Goal: Transaction & Acquisition: Book appointment/travel/reservation

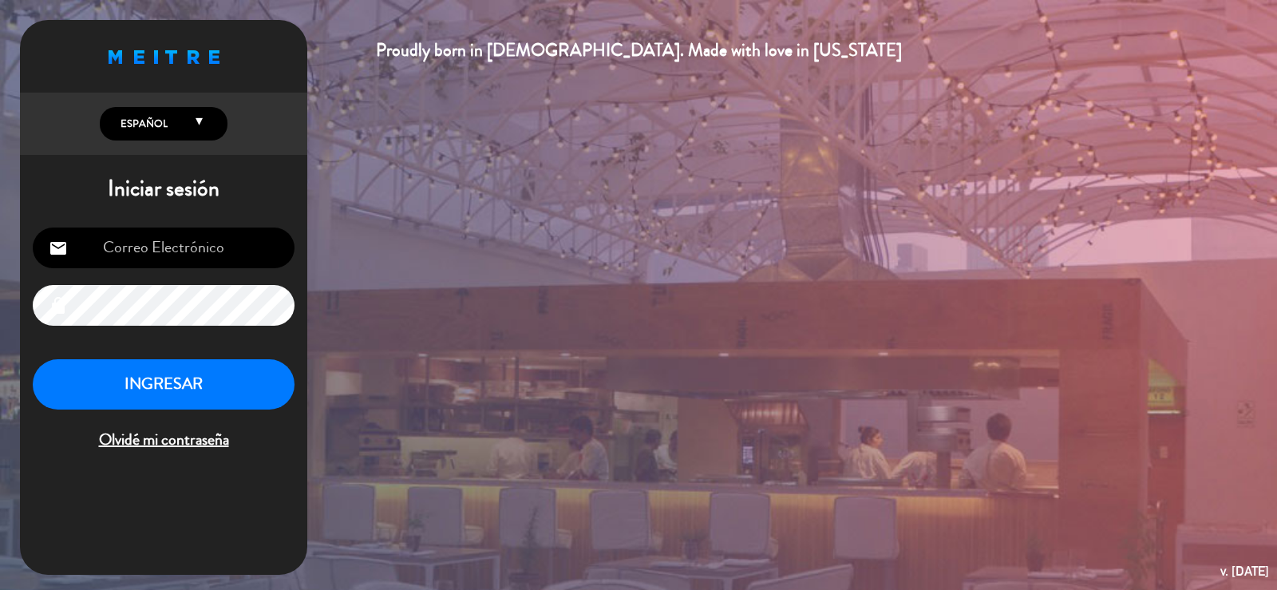
type input "[EMAIL_ADDRESS][DOMAIN_NAME]"
click at [198, 401] on button "INGRESAR" at bounding box center [164, 384] width 262 height 50
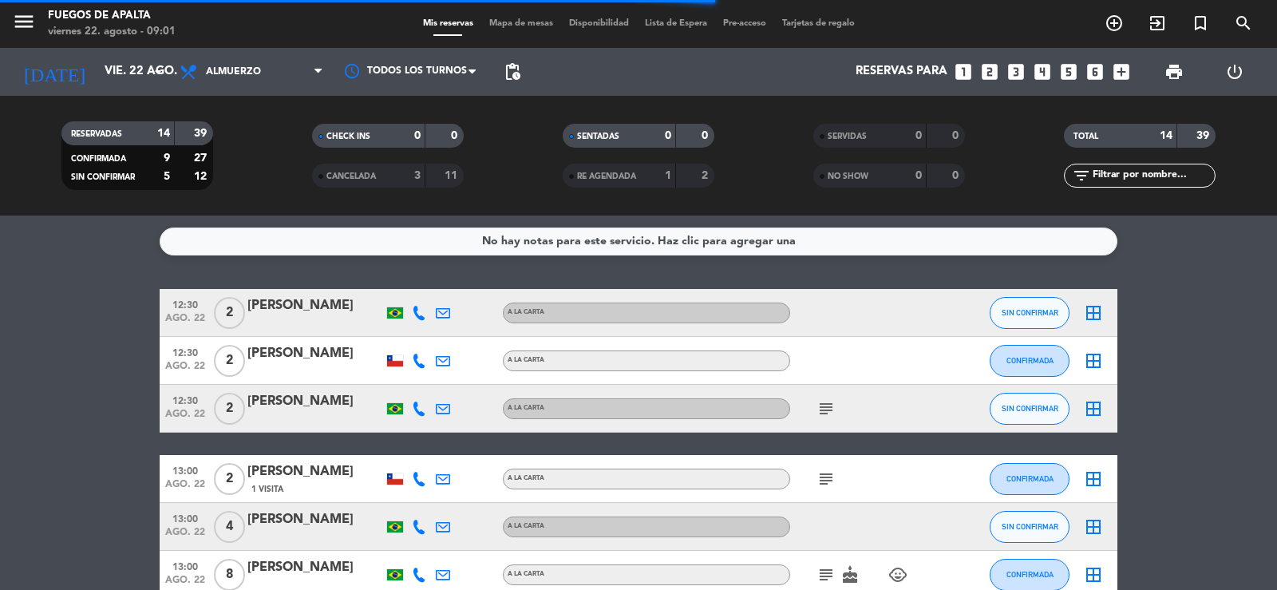
click at [56, 270] on div "No hay notas para este servicio. Haz clic para agregar una 12:30 ago. 22 2 [PER…" at bounding box center [638, 402] width 1277 height 374
click at [39, 267] on div "No hay notas para este servicio. Haz clic para agregar una 12:30 ago. 22 2 [PER…" at bounding box center [638, 402] width 1277 height 374
drag, startPoint x: 38, startPoint y: 294, endPoint x: 58, endPoint y: 193, distance: 103.3
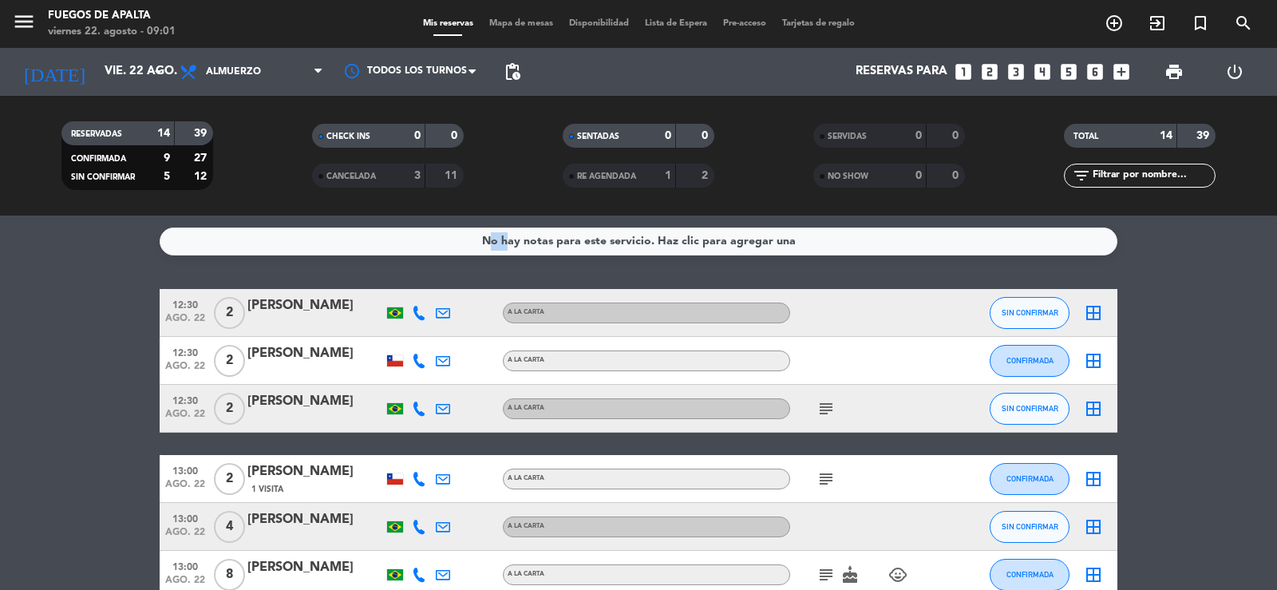
click at [111, 65] on input "vie. 22 ago." at bounding box center [174, 72] width 154 height 30
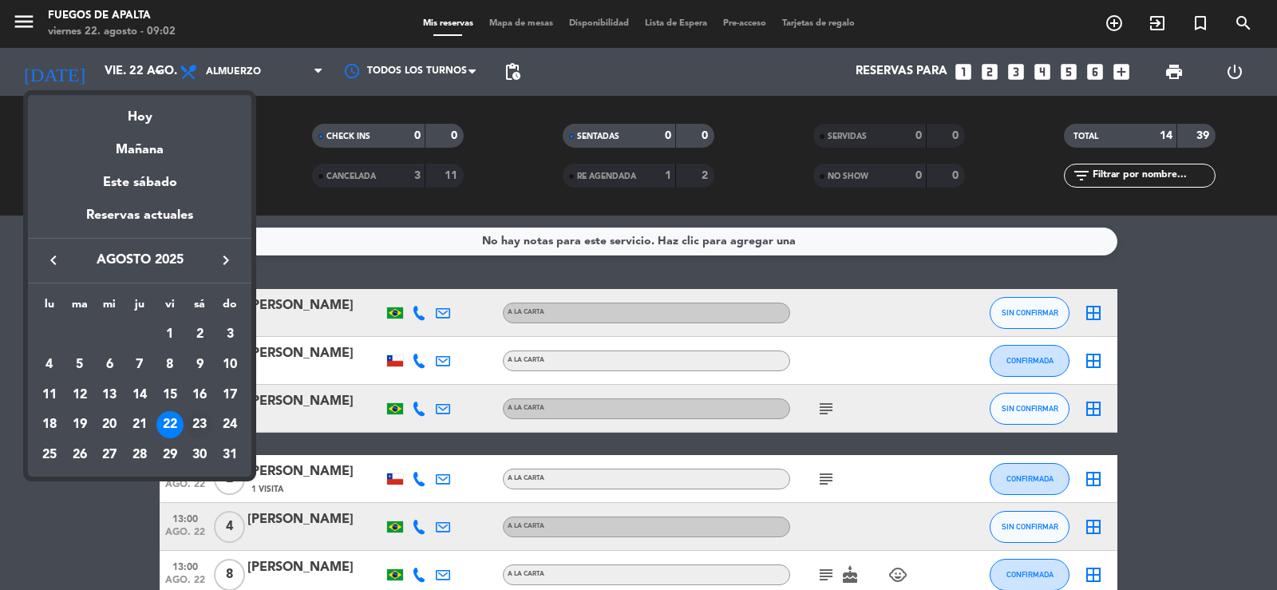
click at [205, 423] on div "23" at bounding box center [199, 424] width 27 height 27
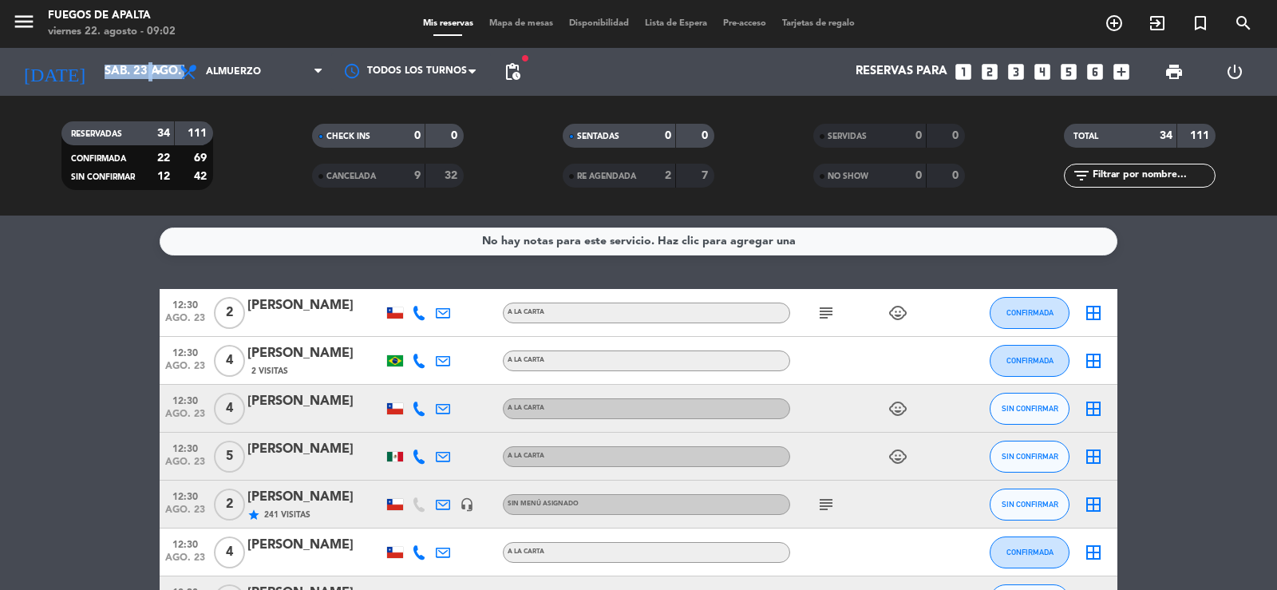
click at [156, 91] on div "[DATE] sáb. 23 ago. arrow_drop_down" at bounding box center [92, 72] width 160 height 48
click at [139, 81] on input "sáb. 23 ago." at bounding box center [174, 72] width 154 height 30
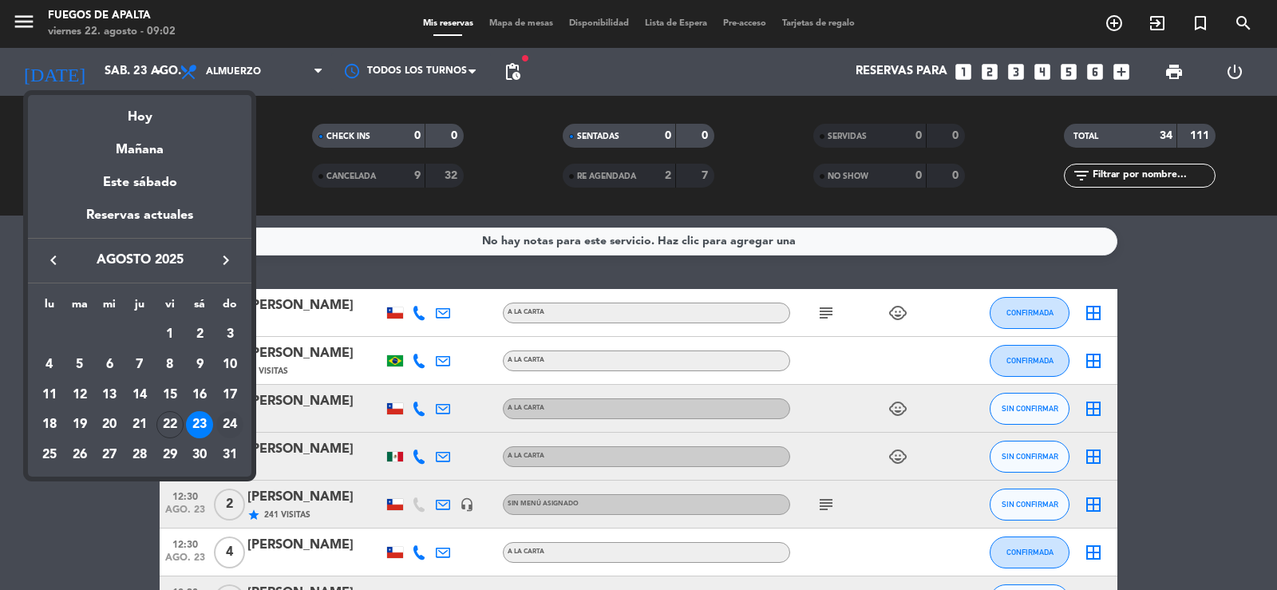
click at [236, 429] on div "24" at bounding box center [229, 424] width 27 height 27
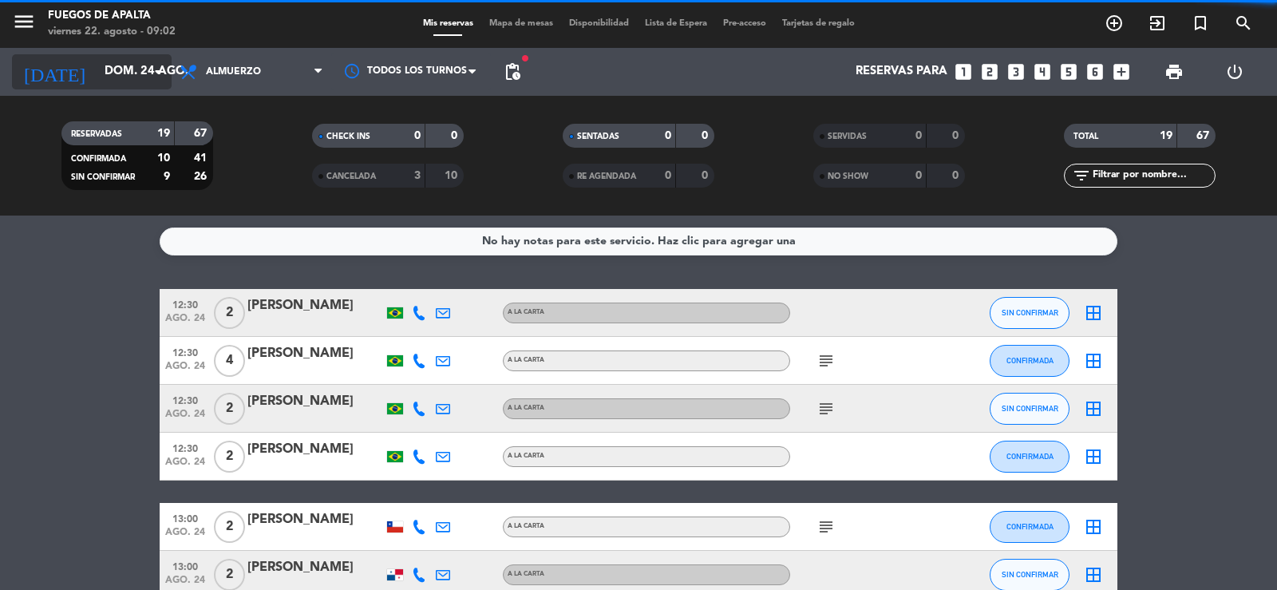
click at [97, 84] on input "dom. 24 ago." at bounding box center [174, 72] width 154 height 30
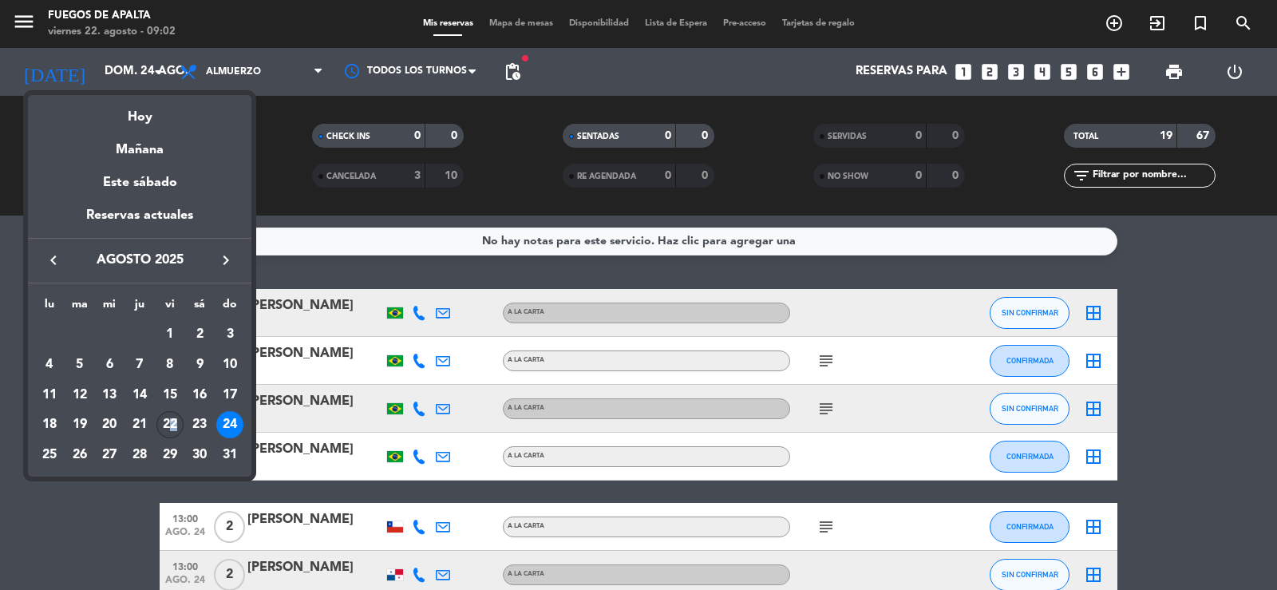
click at [175, 437] on div "22" at bounding box center [169, 424] width 27 height 27
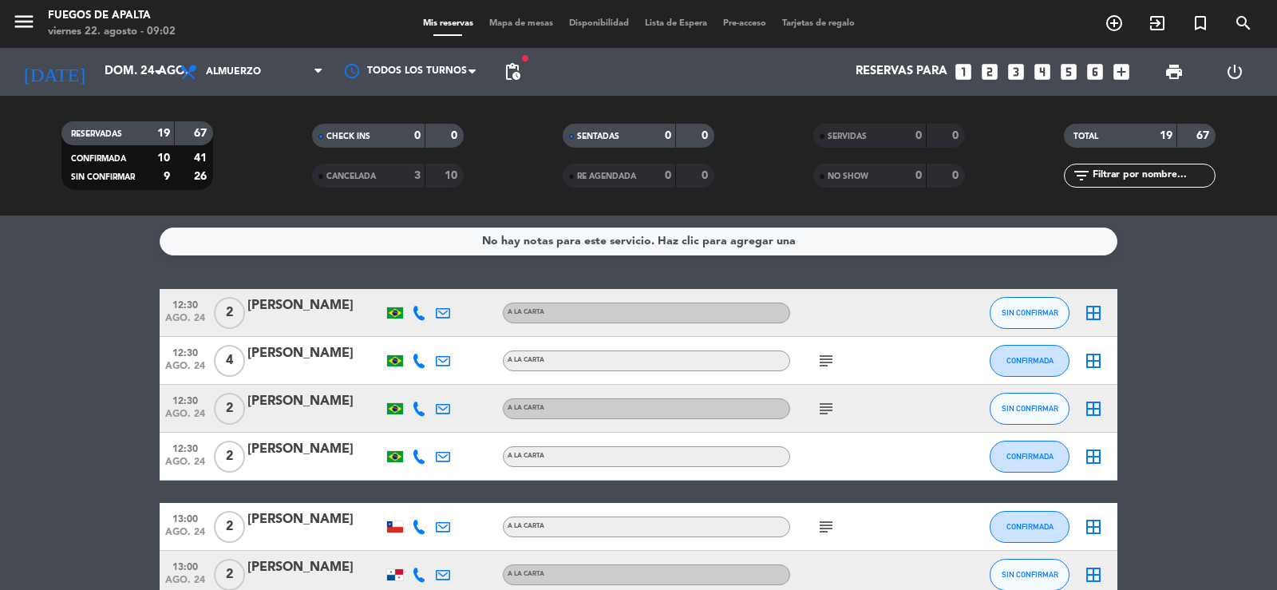
type input "vie. 22 ago."
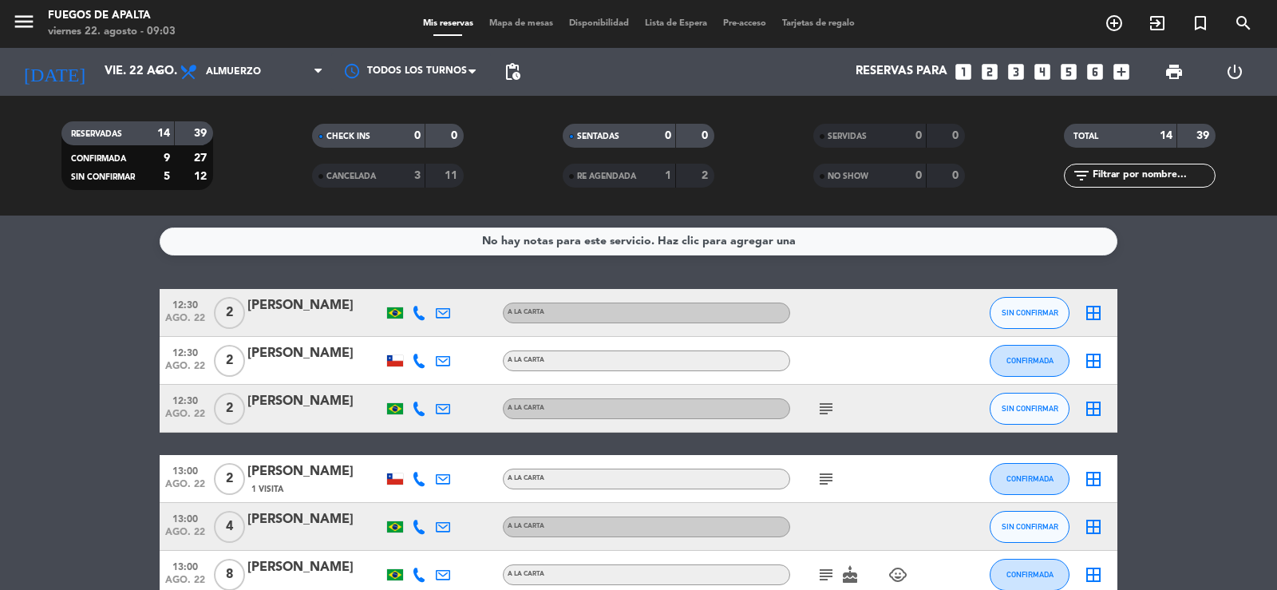
click at [140, 74] on input "vie. 22 ago." at bounding box center [174, 72] width 154 height 30
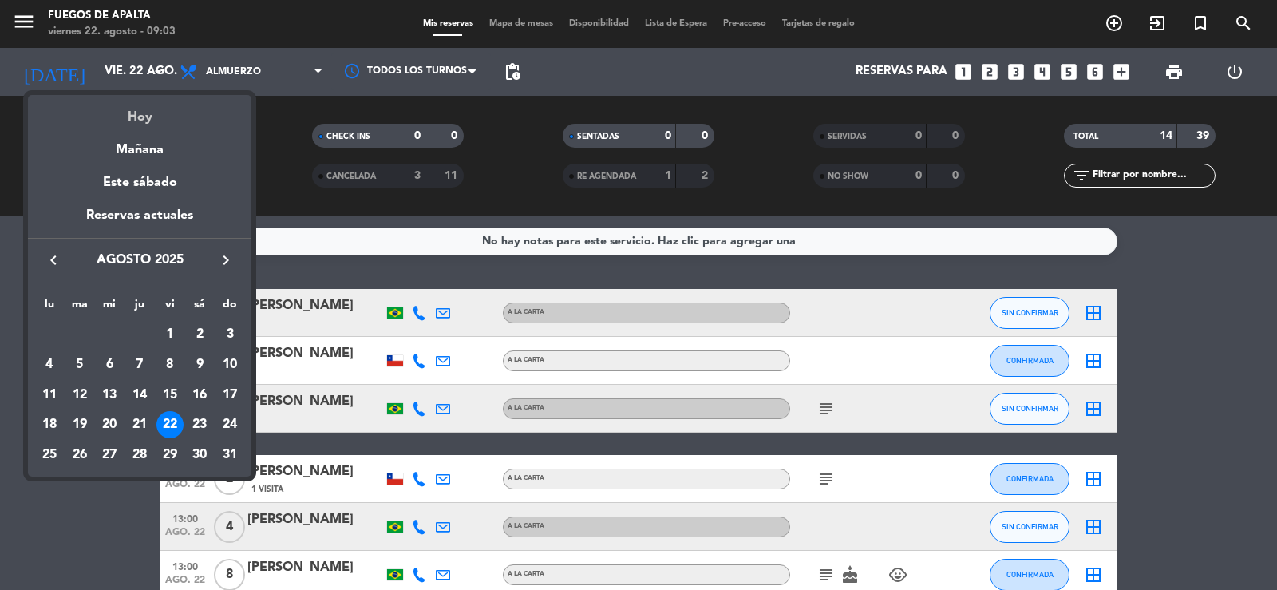
click at [157, 119] on div "Hoy" at bounding box center [139, 111] width 223 height 33
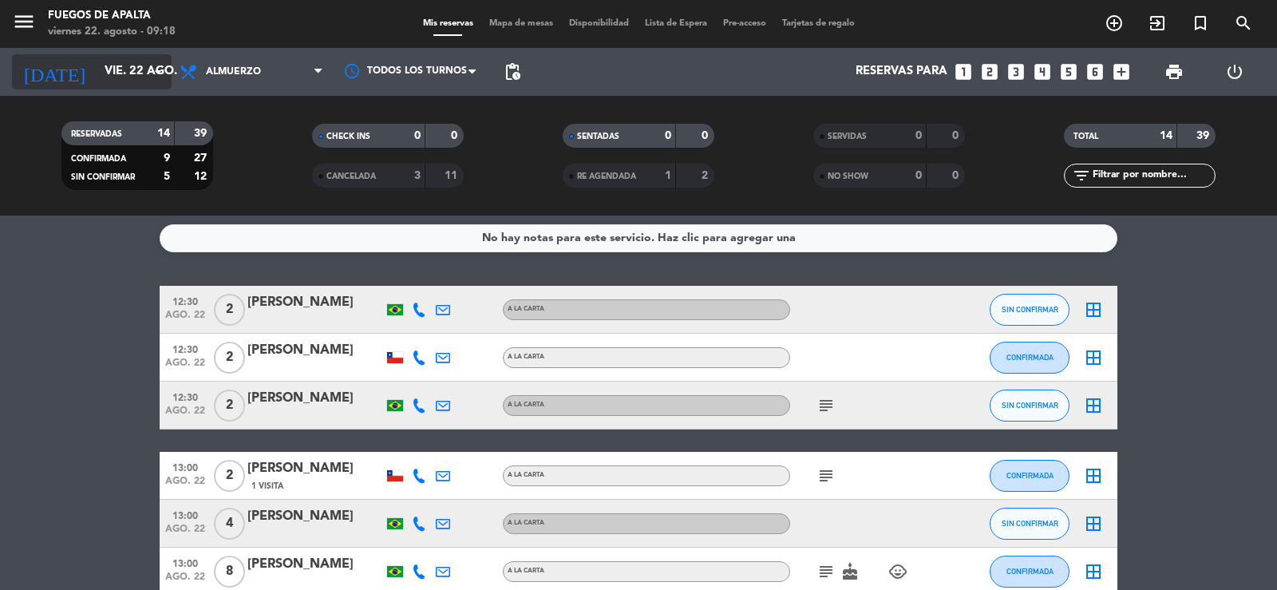
click at [112, 86] on input "vie. 22 ago." at bounding box center [174, 72] width 154 height 30
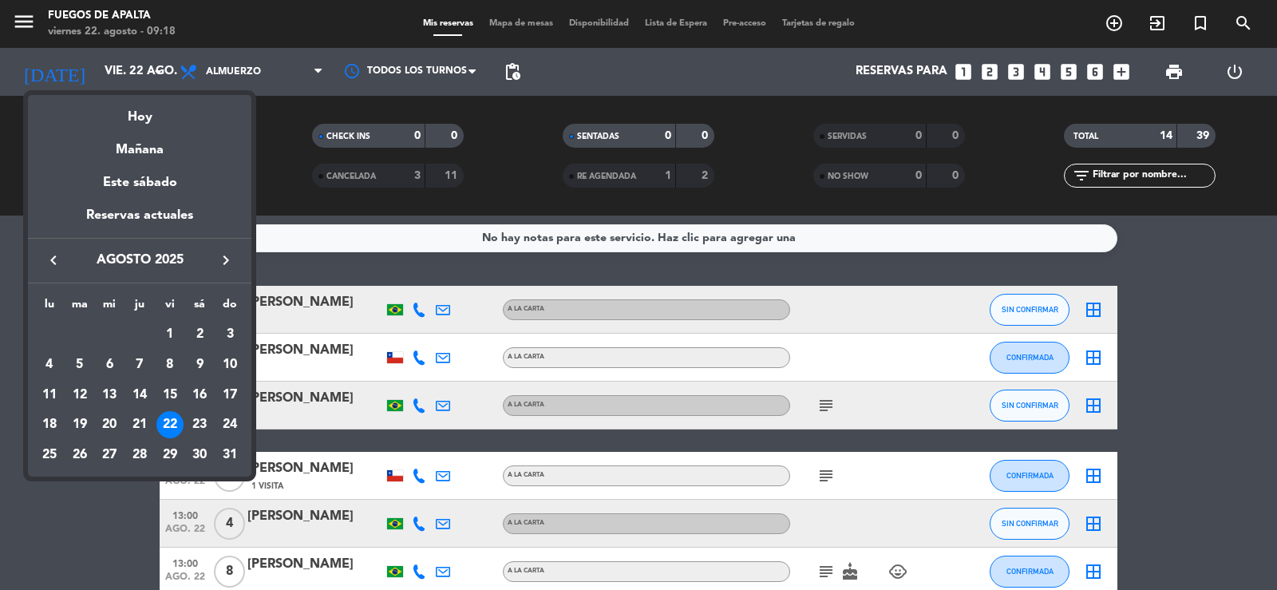
click at [117, 103] on div "Hoy" at bounding box center [139, 111] width 223 height 33
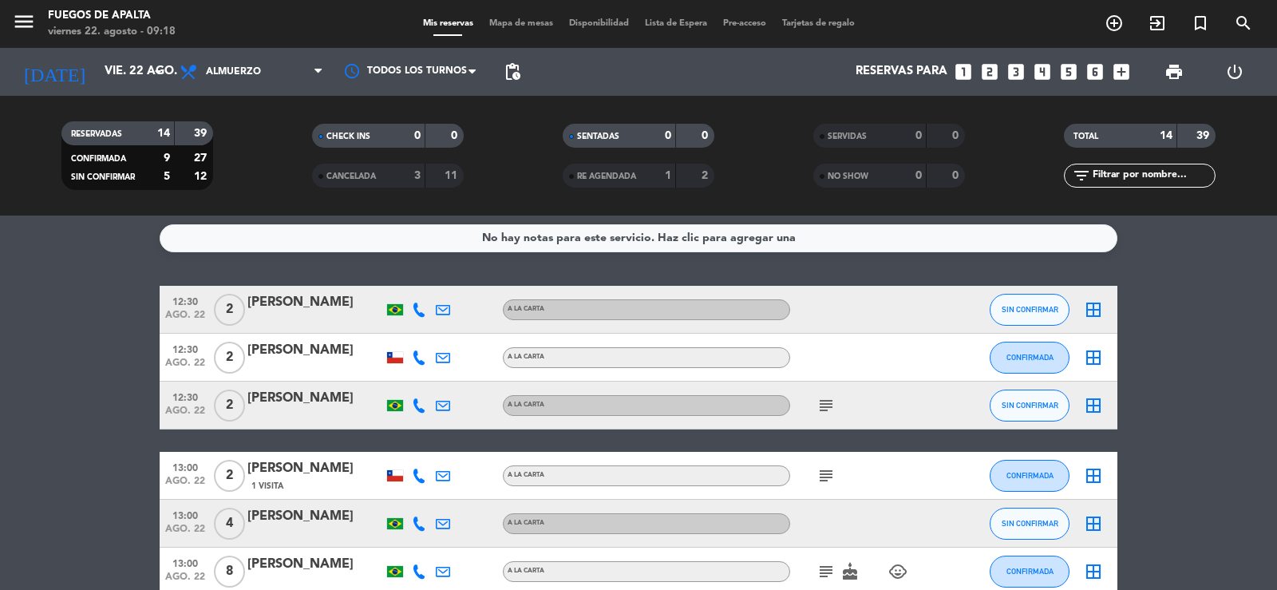
drag, startPoint x: 98, startPoint y: 247, endPoint x: 98, endPoint y: 284, distance: 37.5
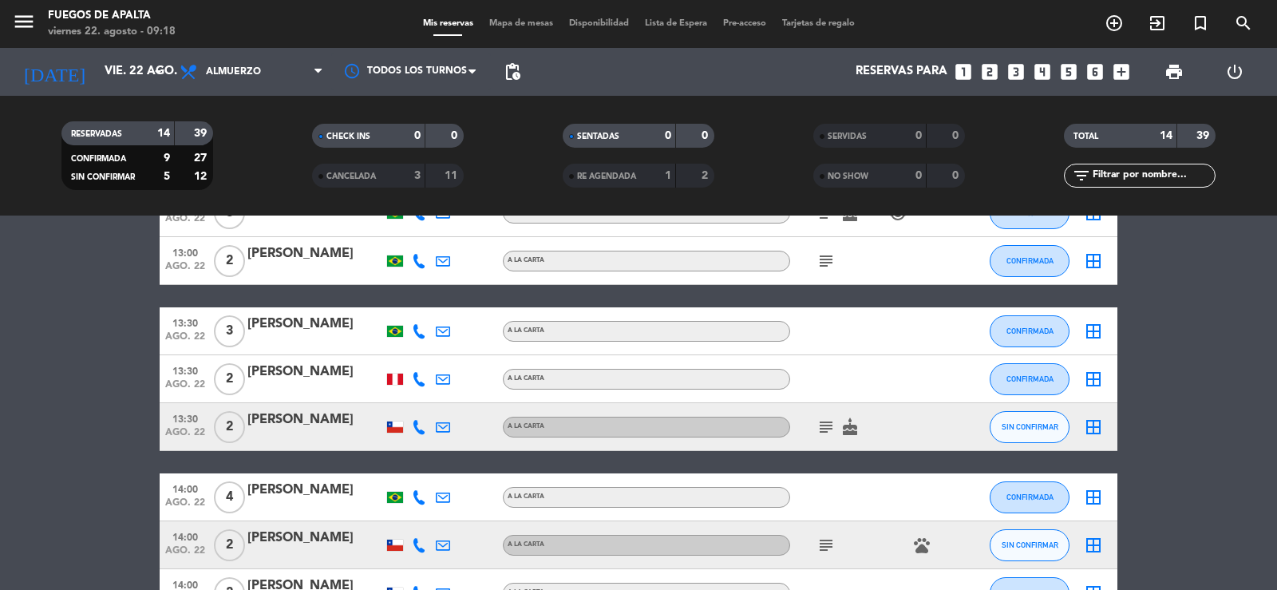
scroll to position [0, 0]
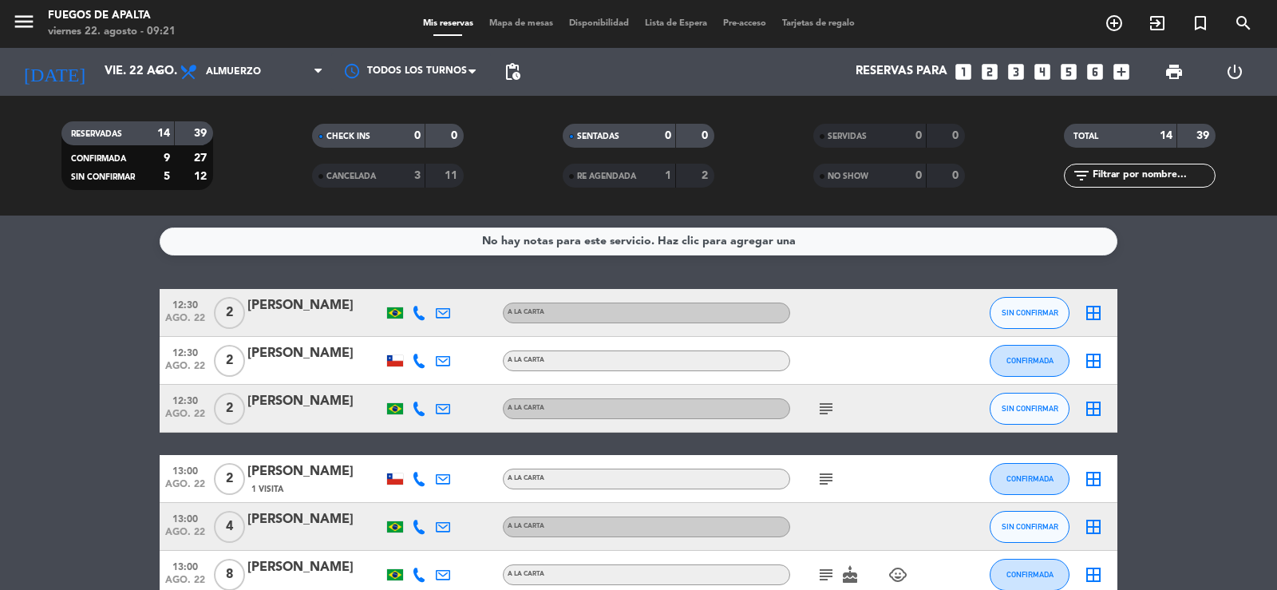
click at [990, 69] on icon "looks_two" at bounding box center [989, 71] width 21 height 21
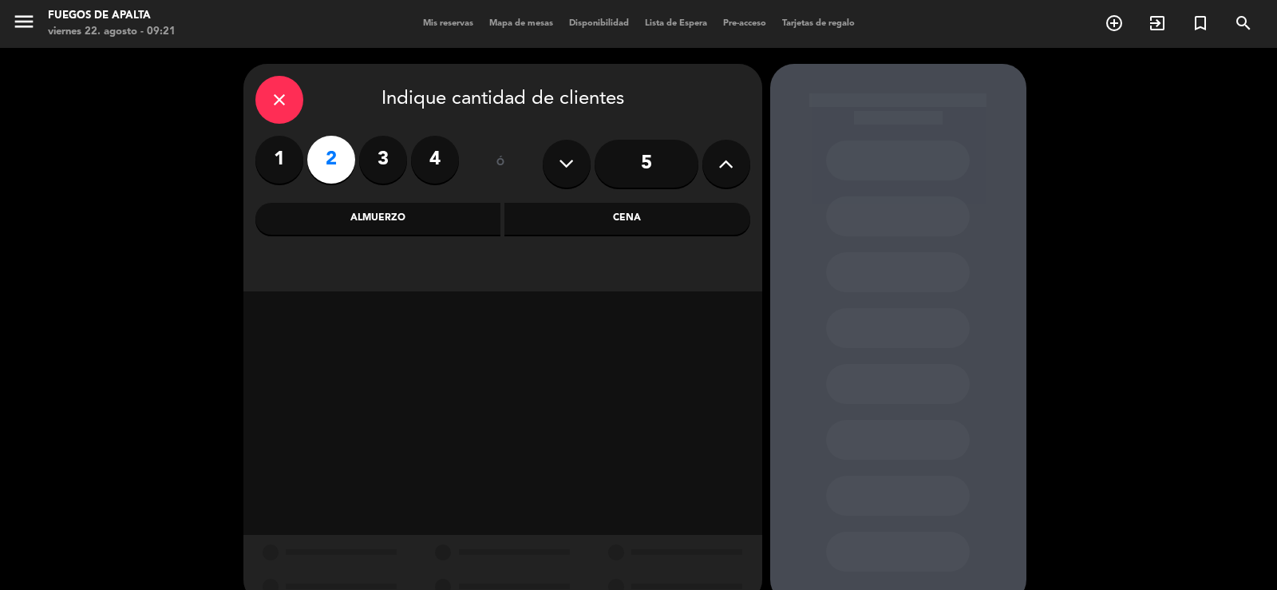
click at [389, 206] on div "Almuerzo" at bounding box center [378, 219] width 246 height 32
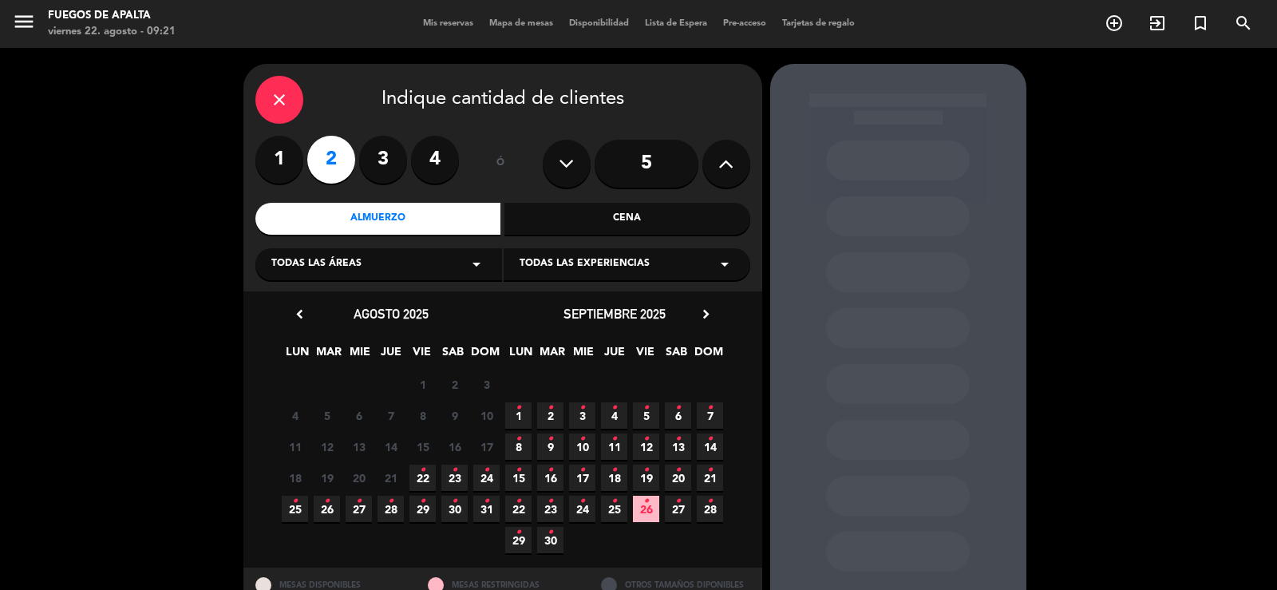
click at [420, 474] on icon "•" at bounding box center [423, 470] width 6 height 26
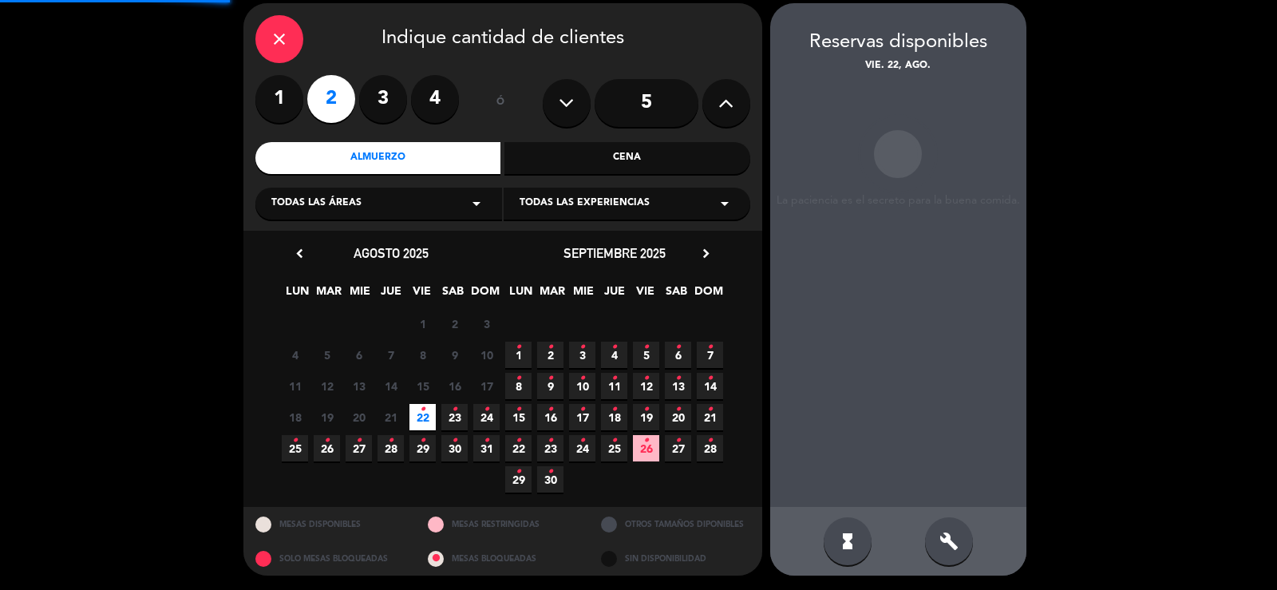
scroll to position [61, 0]
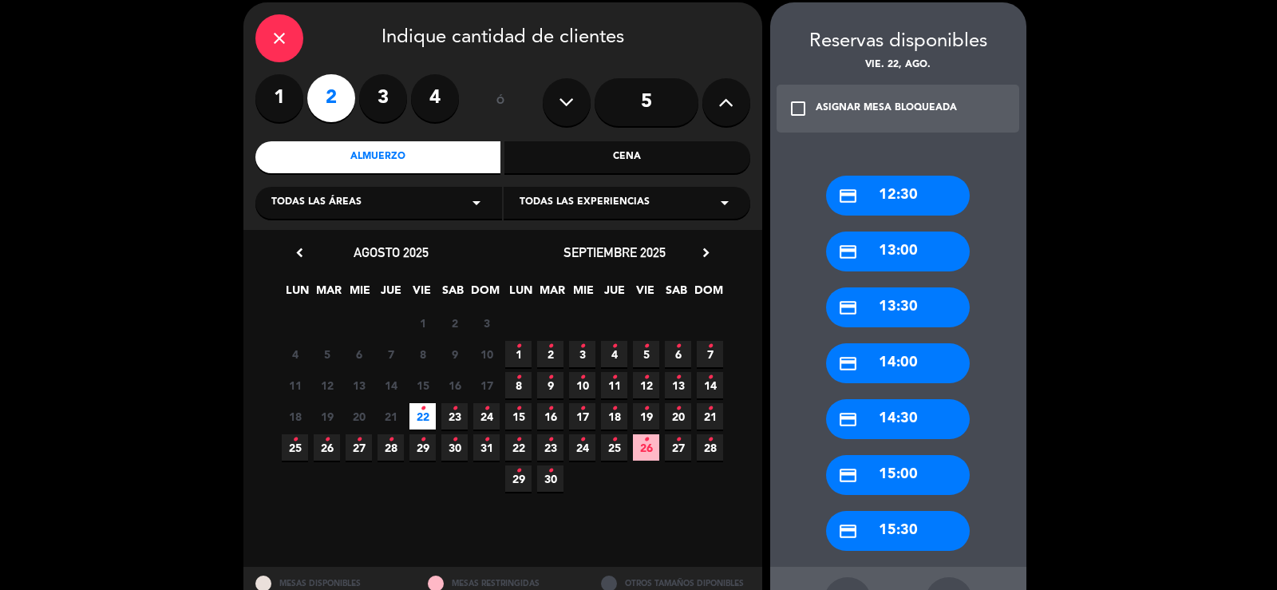
click at [916, 195] on div "credit_card 12:30" at bounding box center [898, 196] width 144 height 40
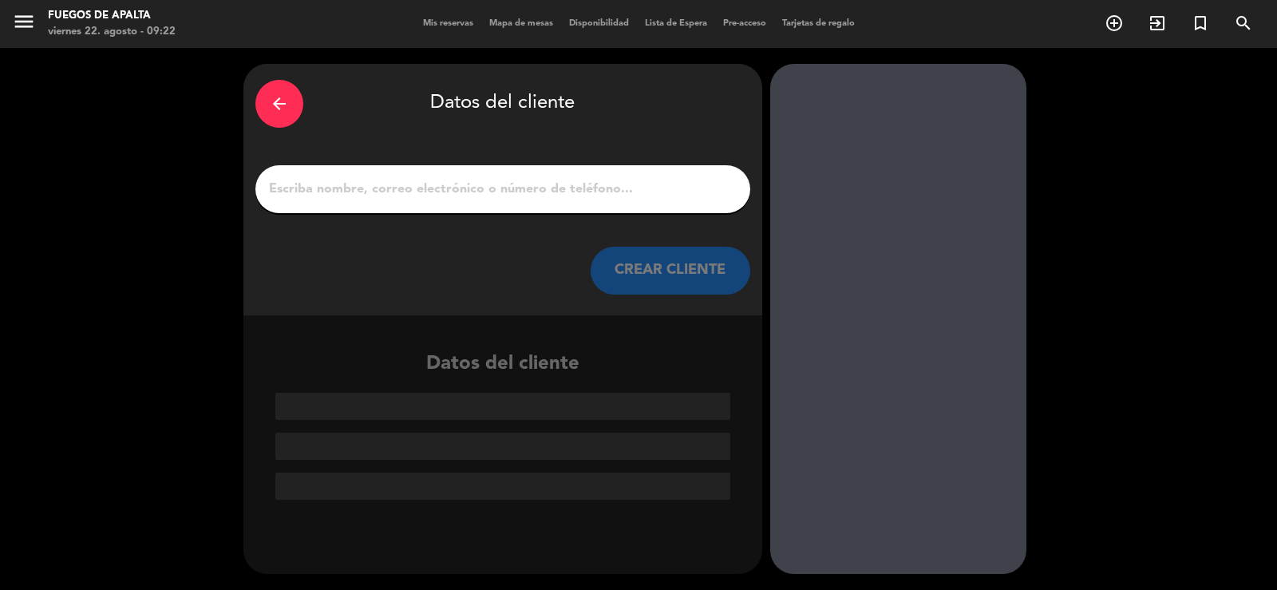
click at [367, 186] on input "1" at bounding box center [502, 189] width 471 height 22
paste input "[PERSON_NAME]"
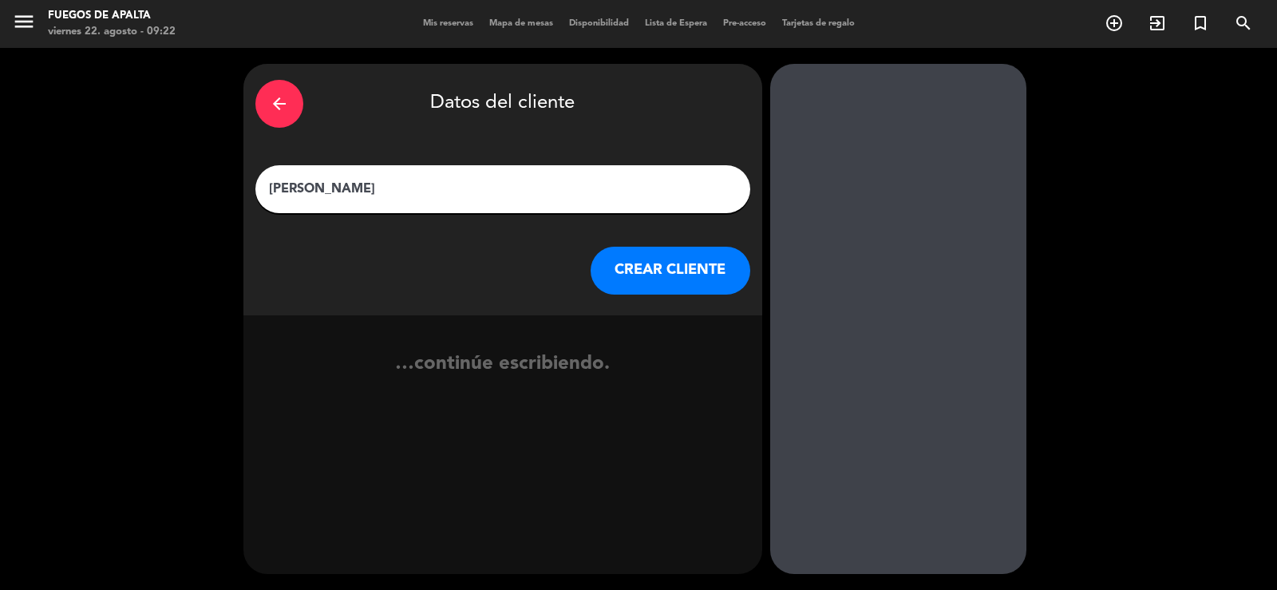
type input "[PERSON_NAME]"
click at [639, 265] on button "CREAR CLIENTE" at bounding box center [671, 271] width 160 height 48
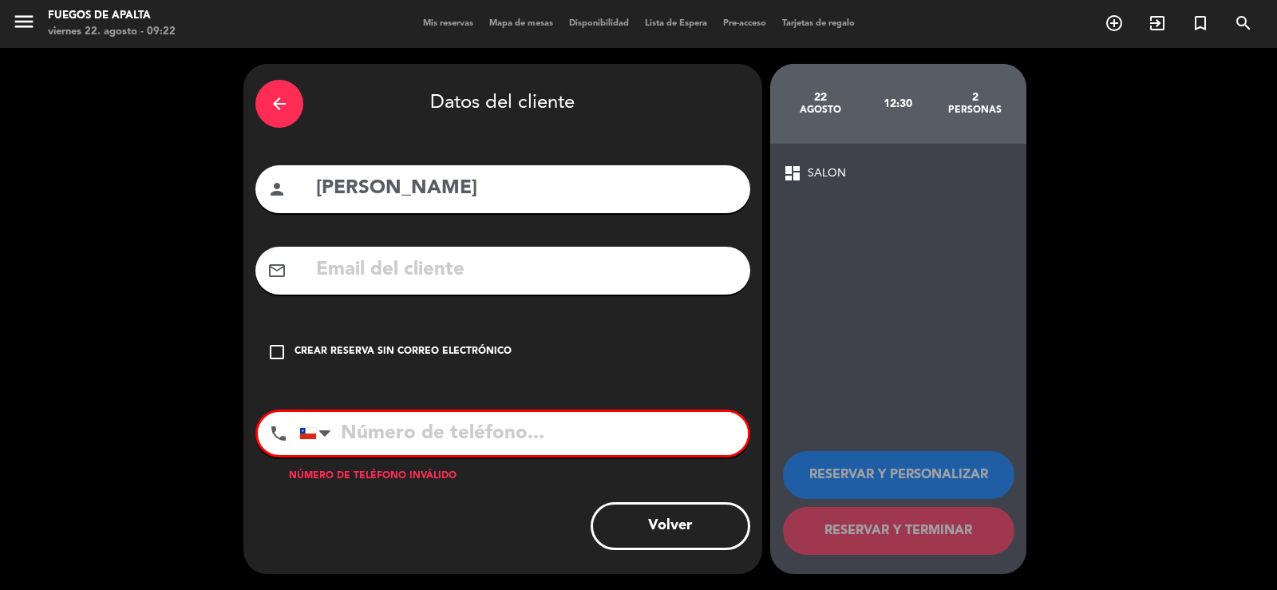
click at [499, 270] on input "text" at bounding box center [526, 270] width 424 height 33
paste input "[EMAIL_ADDRESS][DOMAIN_NAME]"
type input "[EMAIL_ADDRESS][DOMAIN_NAME]"
drag, startPoint x: 365, startPoint y: 196, endPoint x: 376, endPoint y: 194, distance: 10.5
click at [365, 195] on input "[PERSON_NAME]" at bounding box center [526, 188] width 424 height 33
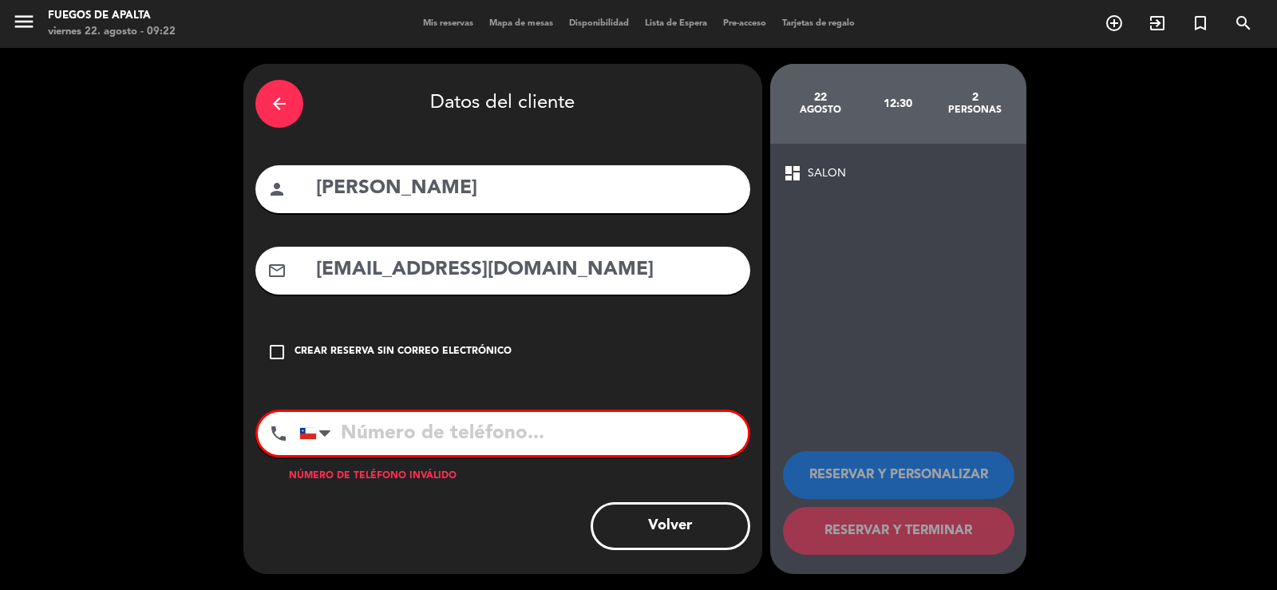
type input "[PERSON_NAME]"
click at [362, 425] on input "tel" at bounding box center [523, 433] width 448 height 43
click at [316, 194] on input "[PERSON_NAME]" at bounding box center [526, 188] width 424 height 33
click at [314, 279] on input "[EMAIL_ADDRESS][DOMAIN_NAME]" at bounding box center [526, 270] width 424 height 33
click at [315, 191] on input "[PERSON_NAME]" at bounding box center [526, 188] width 424 height 33
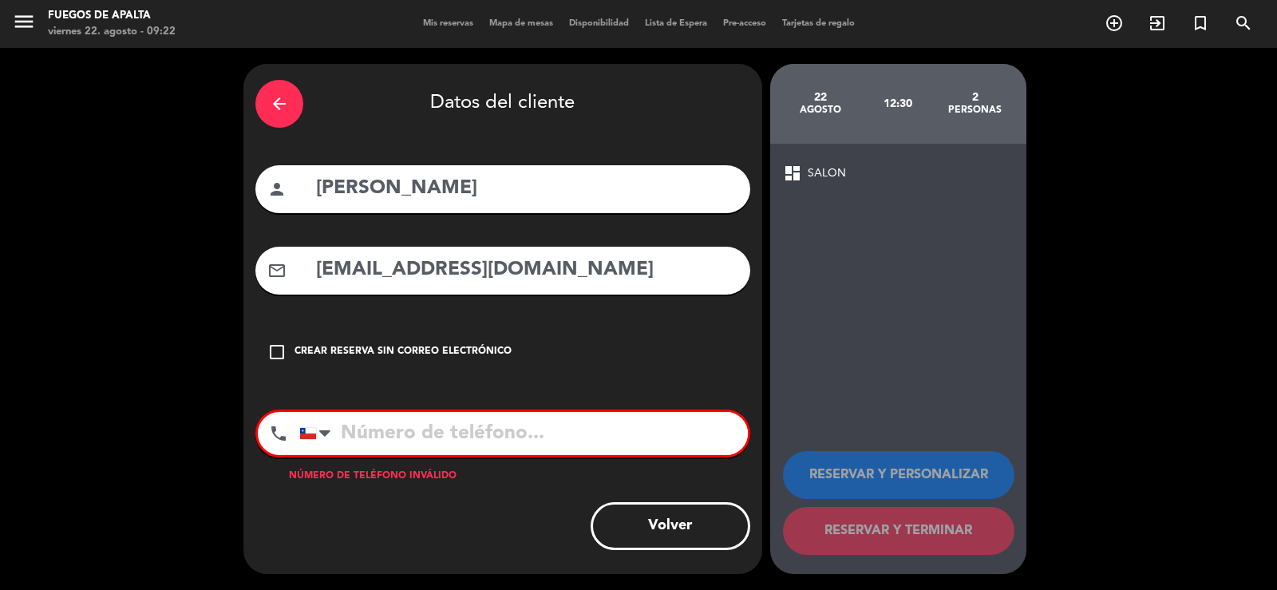
click at [274, 111] on icon "arrow_back" at bounding box center [279, 103] width 19 height 19
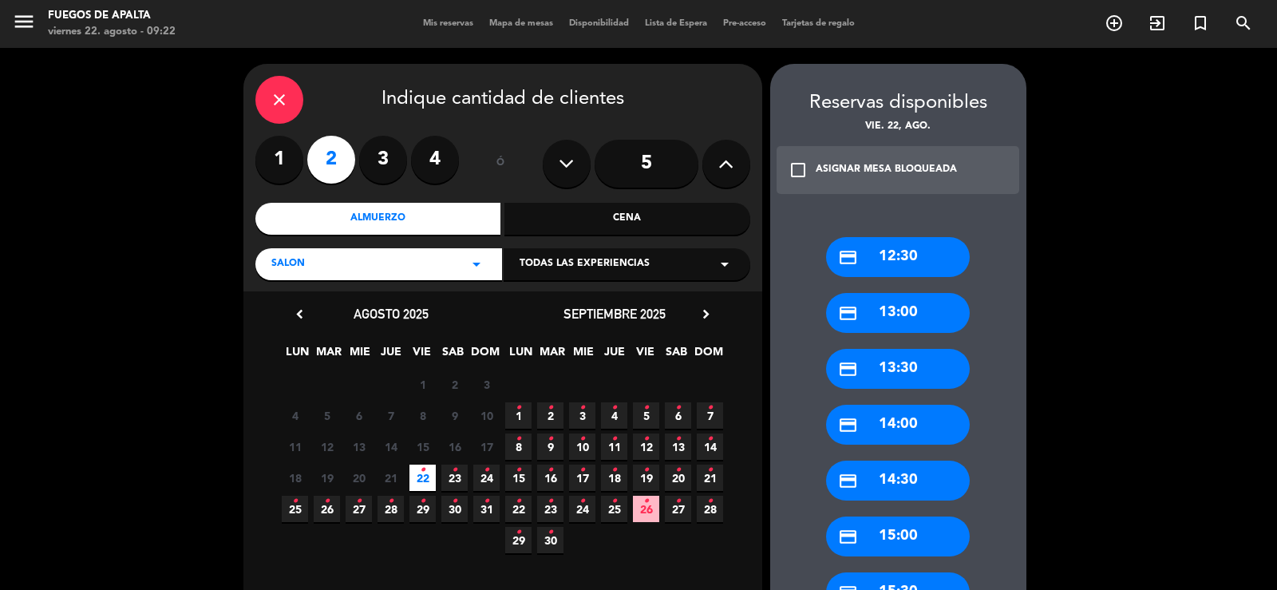
click at [927, 264] on div "credit_card 12:30" at bounding box center [898, 257] width 144 height 40
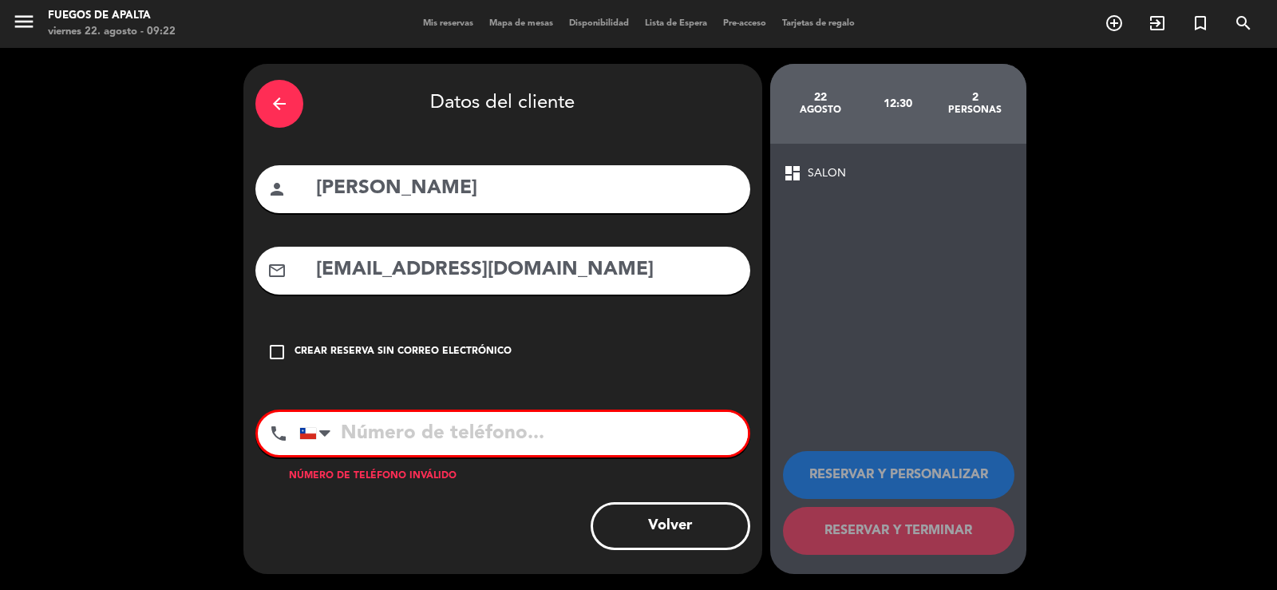
click at [288, 106] on icon "arrow_back" at bounding box center [279, 103] width 19 height 19
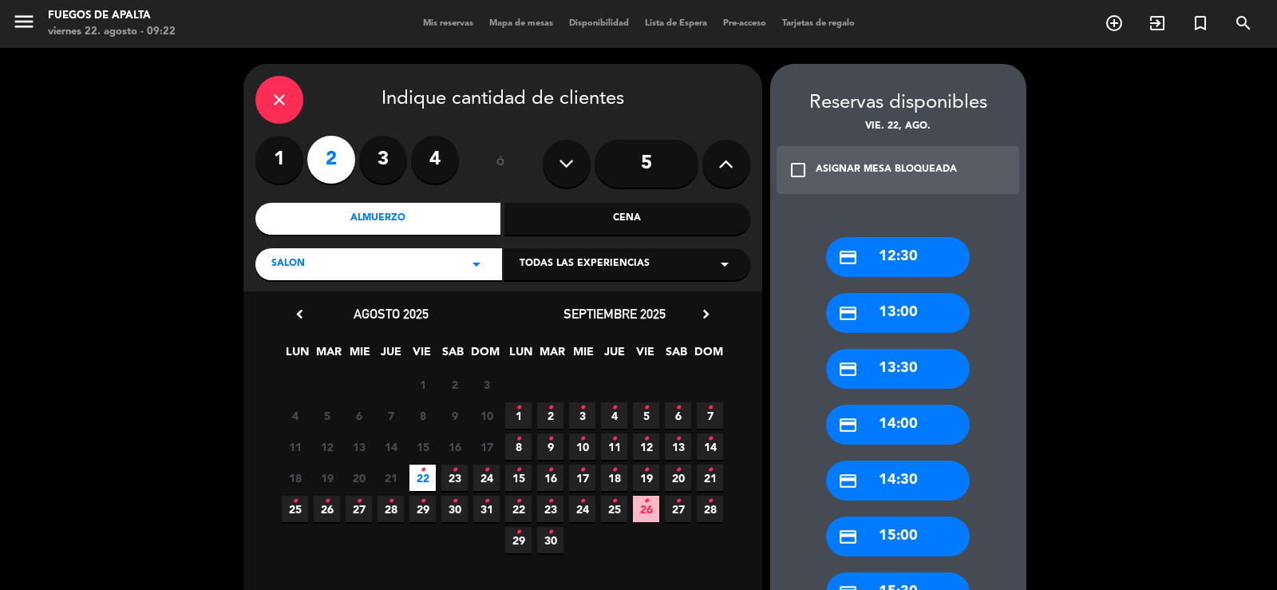
click at [271, 105] on icon "close" at bounding box center [279, 99] width 19 height 19
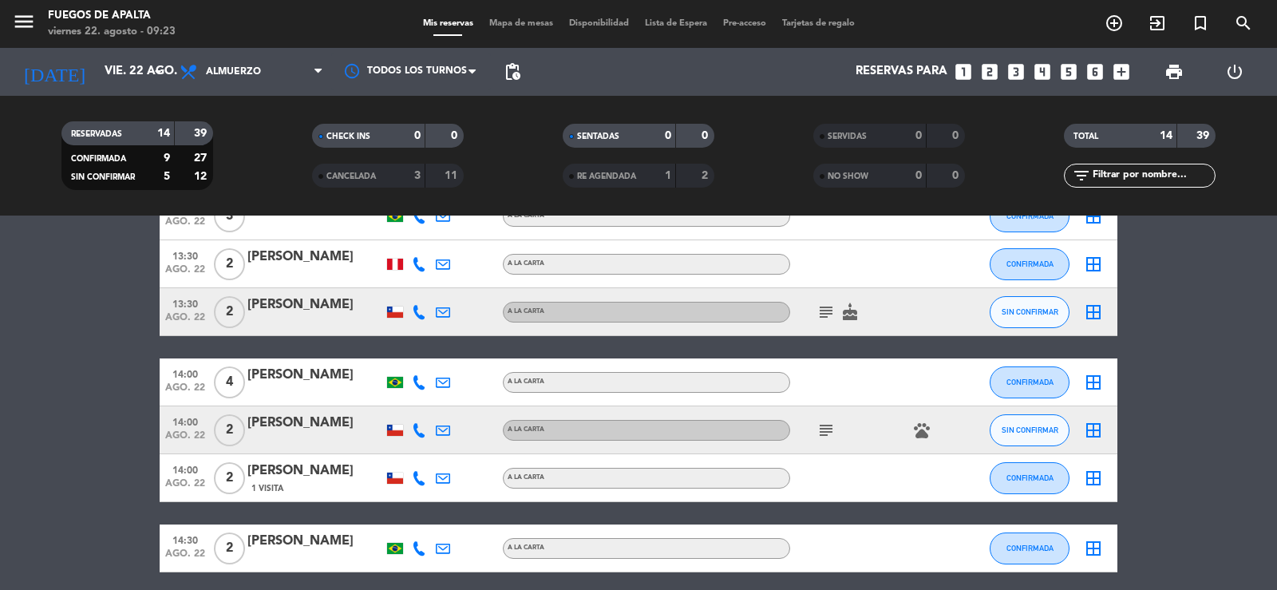
scroll to position [535, 0]
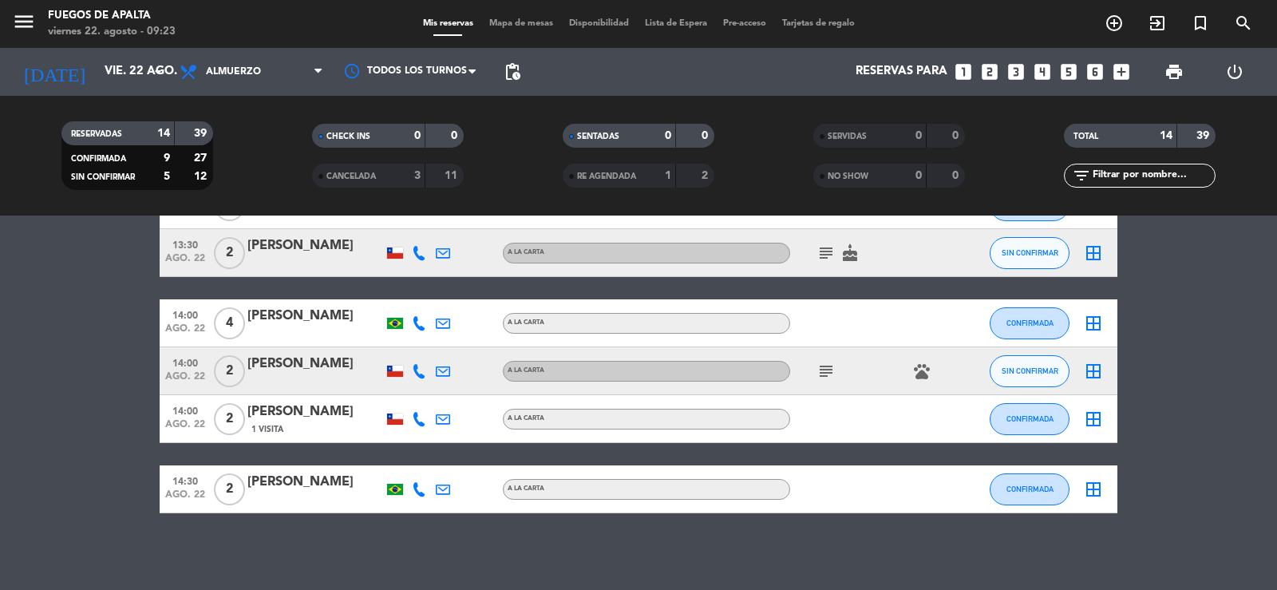
drag, startPoint x: 53, startPoint y: 514, endPoint x: 44, endPoint y: 493, distance: 22.5
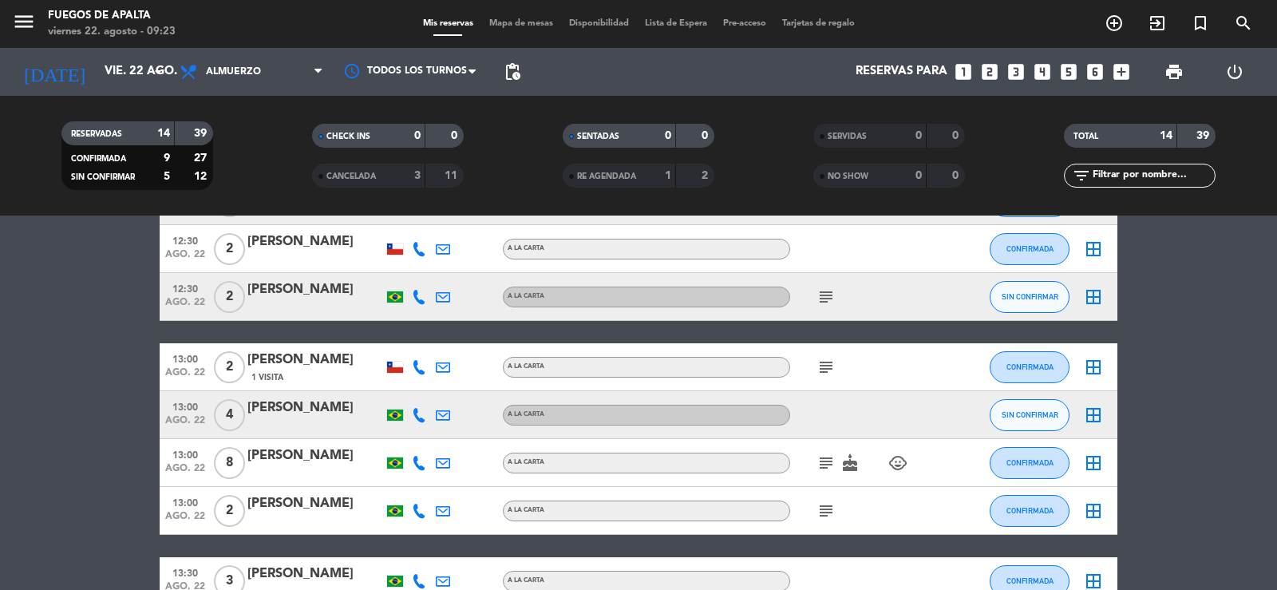
scroll to position [0, 0]
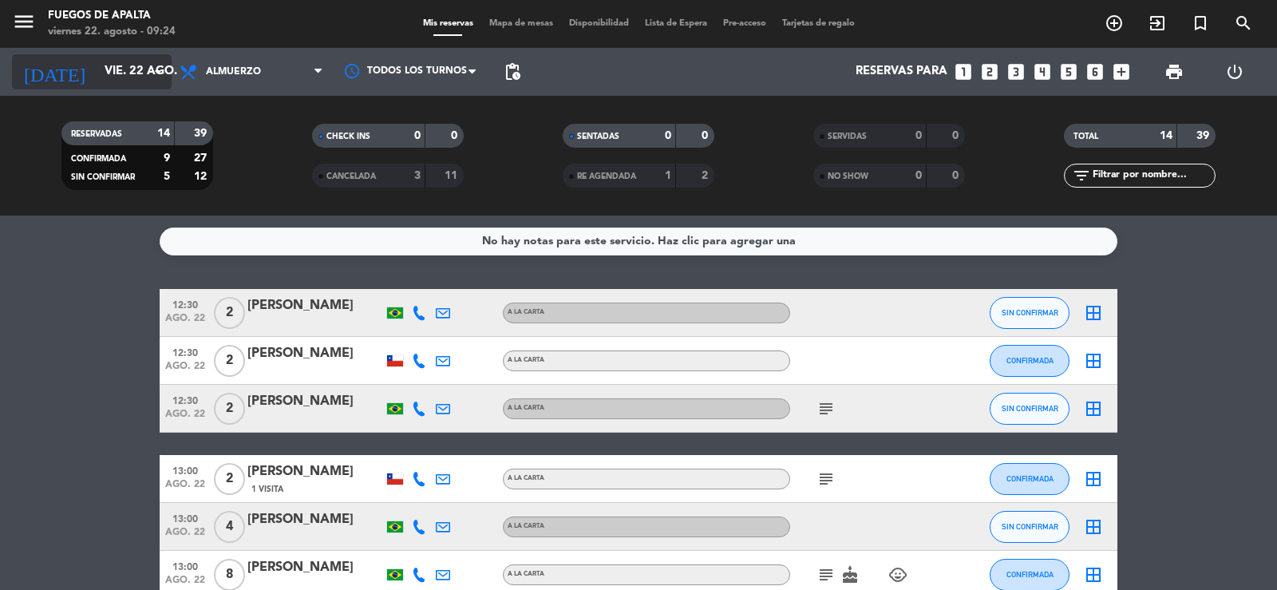
click at [106, 78] on input "vie. 22 ago." at bounding box center [174, 72] width 154 height 30
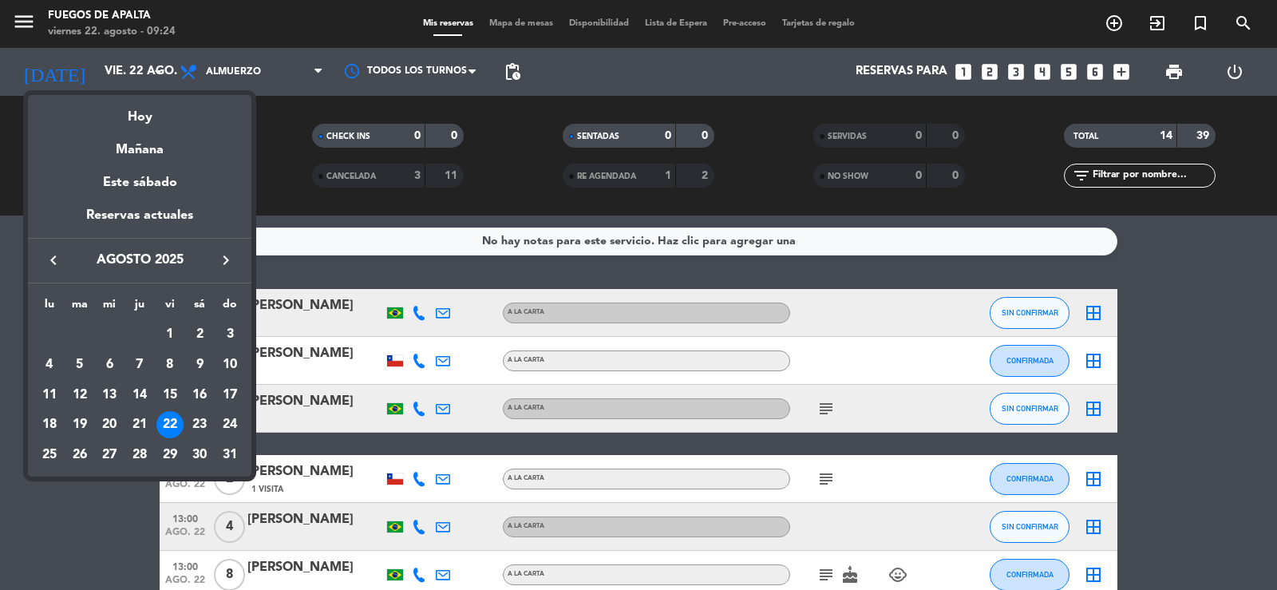
click at [156, 148] on div "Mañana" at bounding box center [139, 144] width 223 height 33
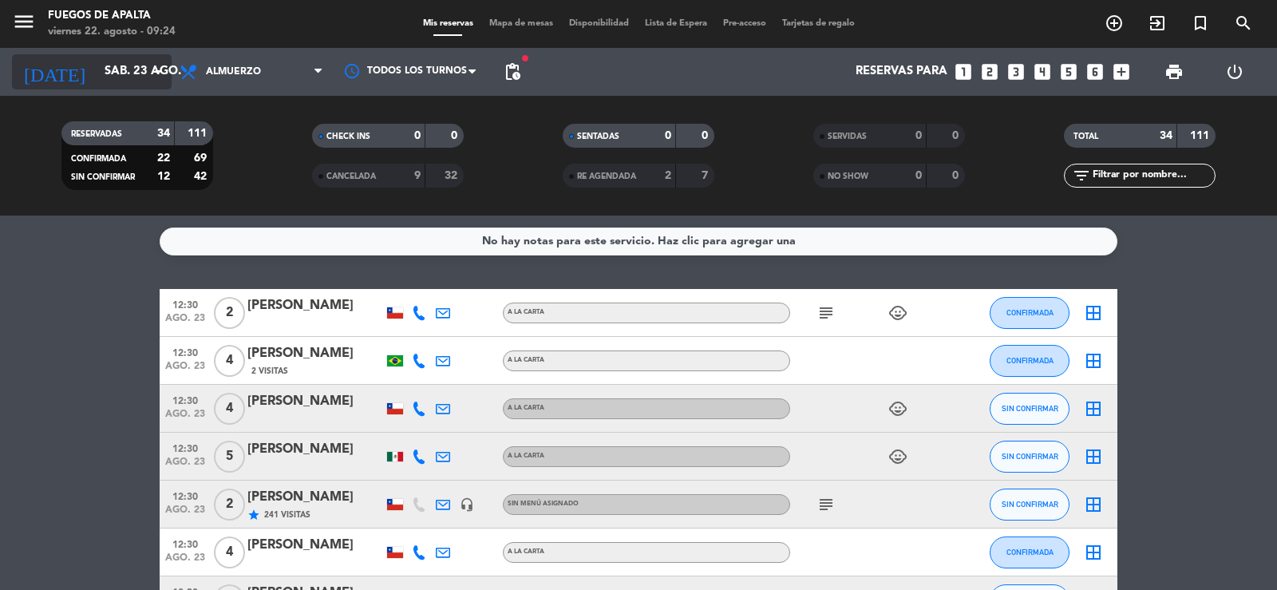
click at [151, 58] on input "sáb. 23 ago." at bounding box center [174, 72] width 154 height 30
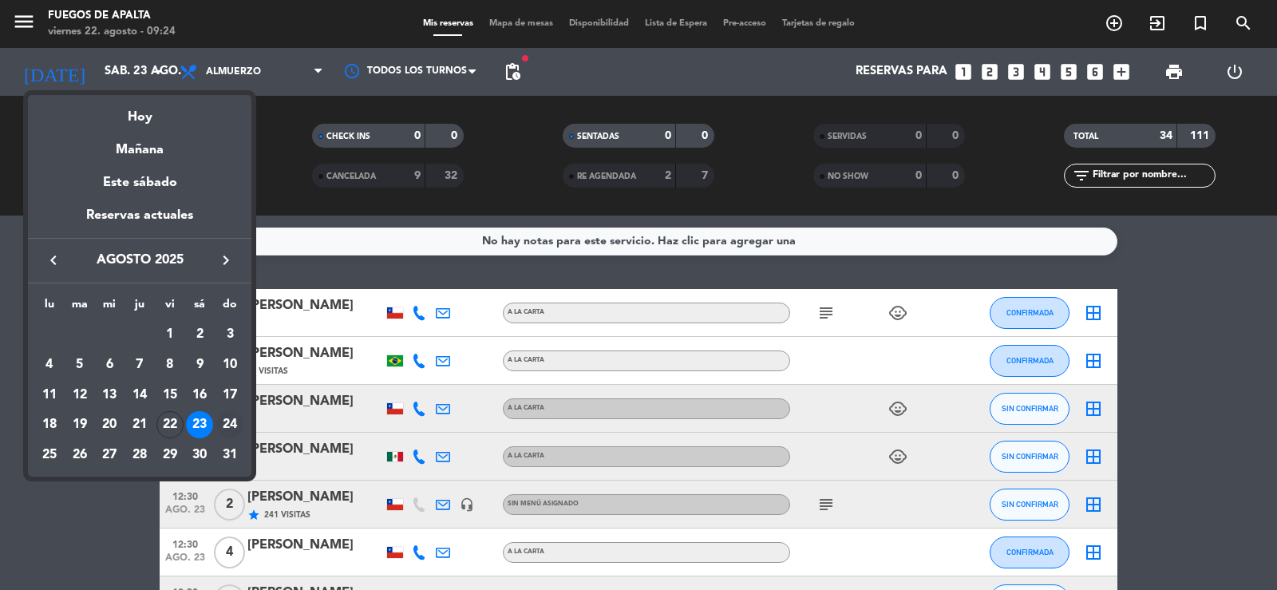
click at [230, 425] on div "24" at bounding box center [229, 424] width 27 height 27
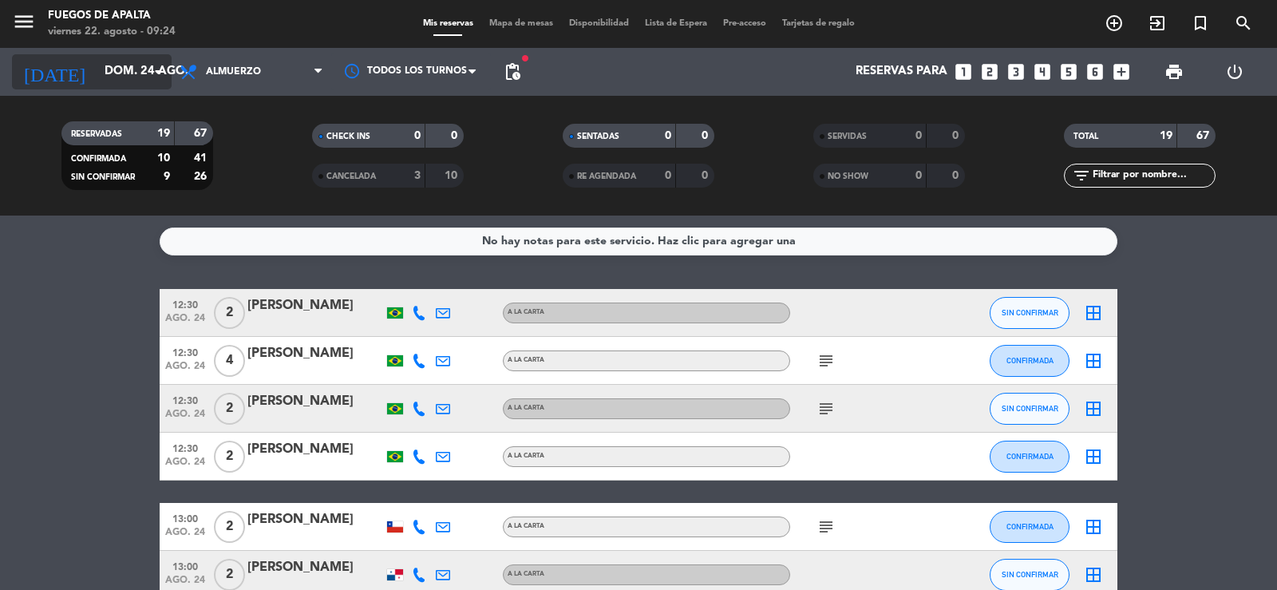
click at [97, 57] on input "dom. 24 ago." at bounding box center [174, 72] width 154 height 30
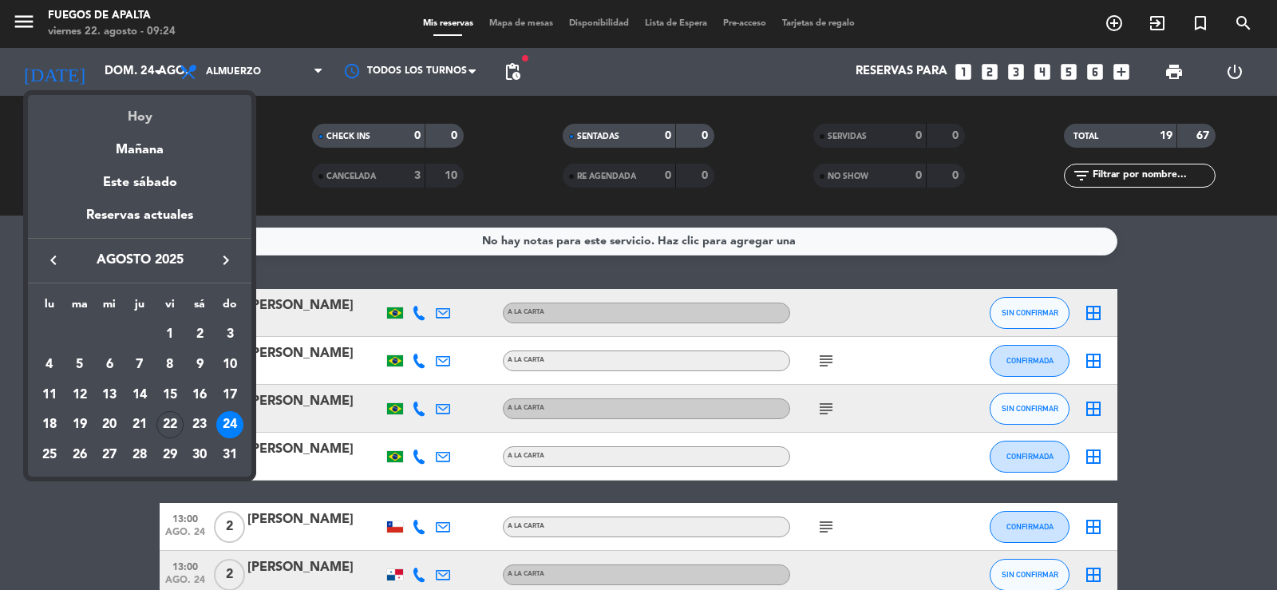
click at [128, 112] on div "Hoy" at bounding box center [139, 111] width 223 height 33
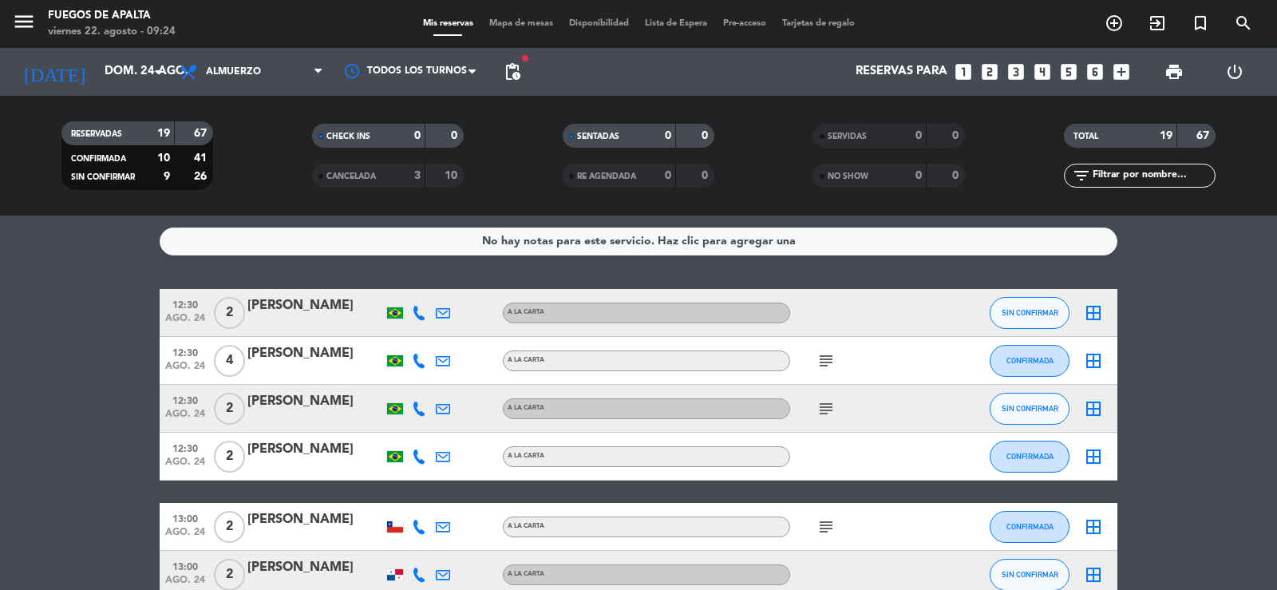
type input "vie. 22 ago."
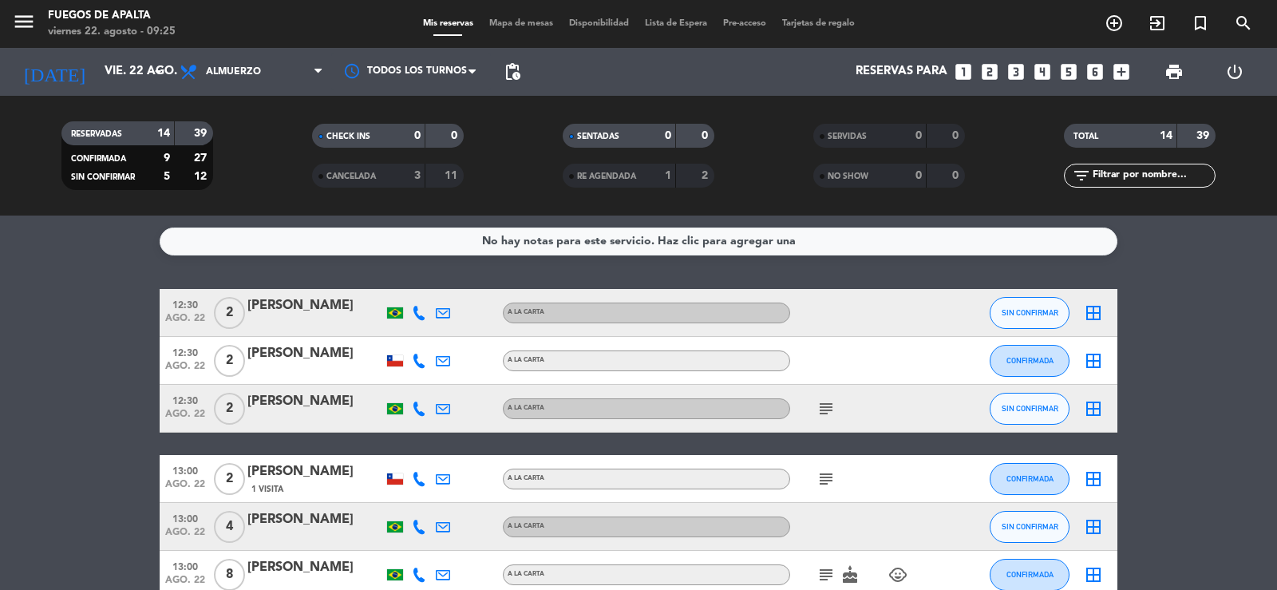
click at [991, 68] on icon "looks_two" at bounding box center [989, 71] width 21 height 21
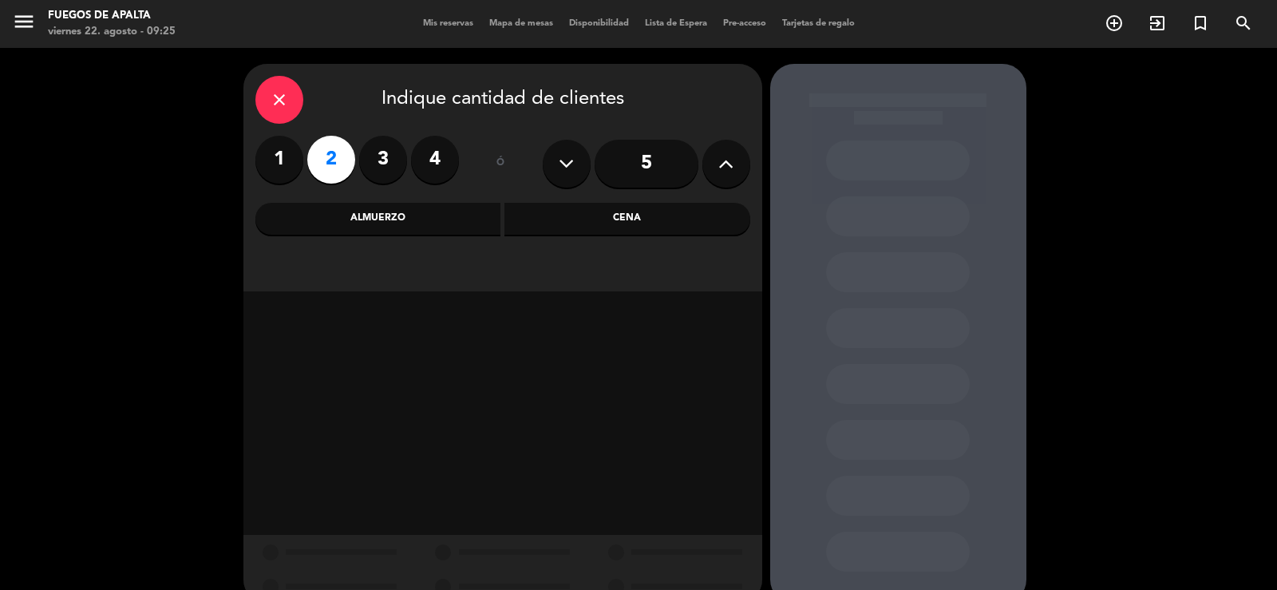
click at [338, 211] on div "Almuerzo" at bounding box center [378, 219] width 246 height 32
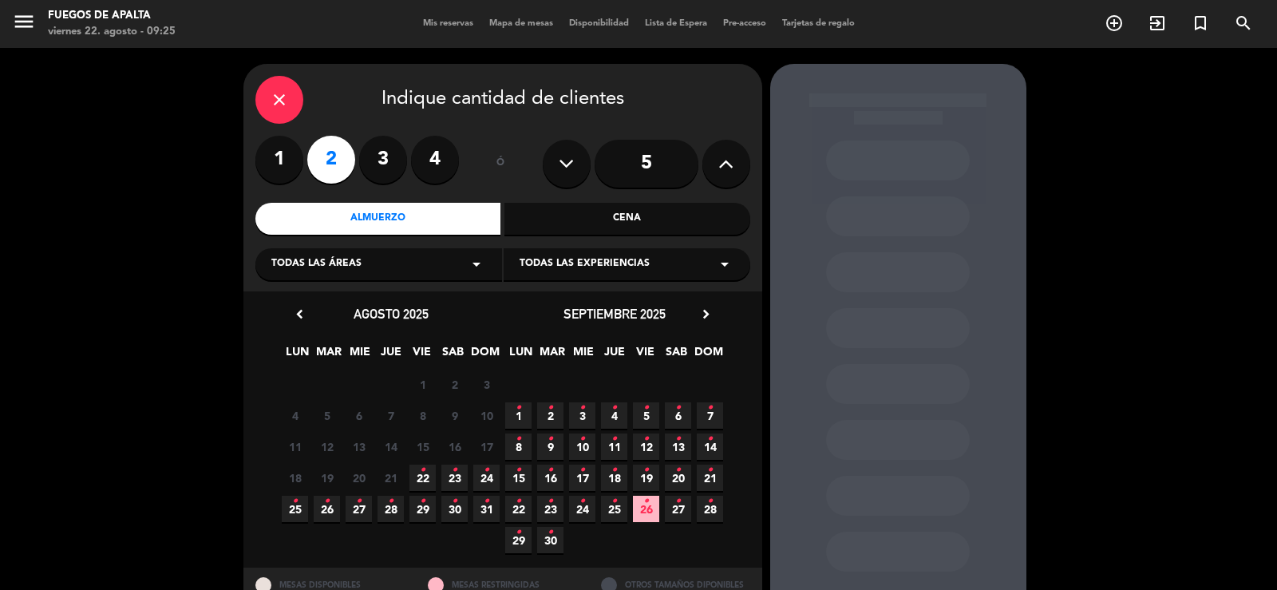
click at [421, 467] on icon "•" at bounding box center [423, 470] width 6 height 26
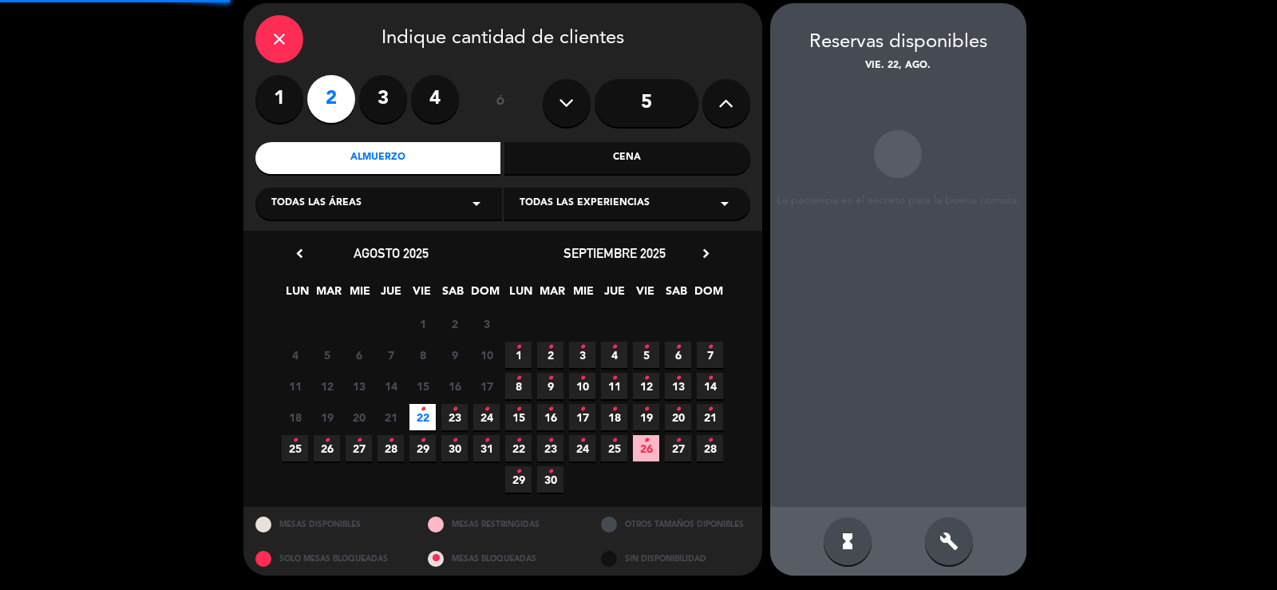
scroll to position [61, 0]
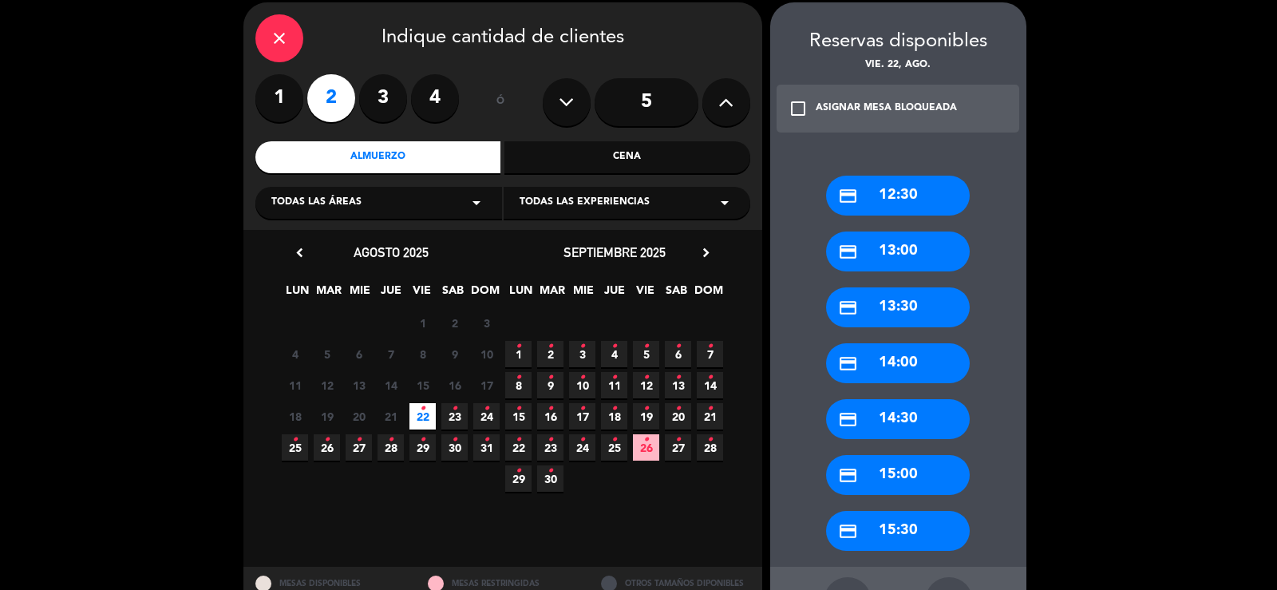
click at [907, 194] on div "credit_card 12:30" at bounding box center [898, 196] width 144 height 40
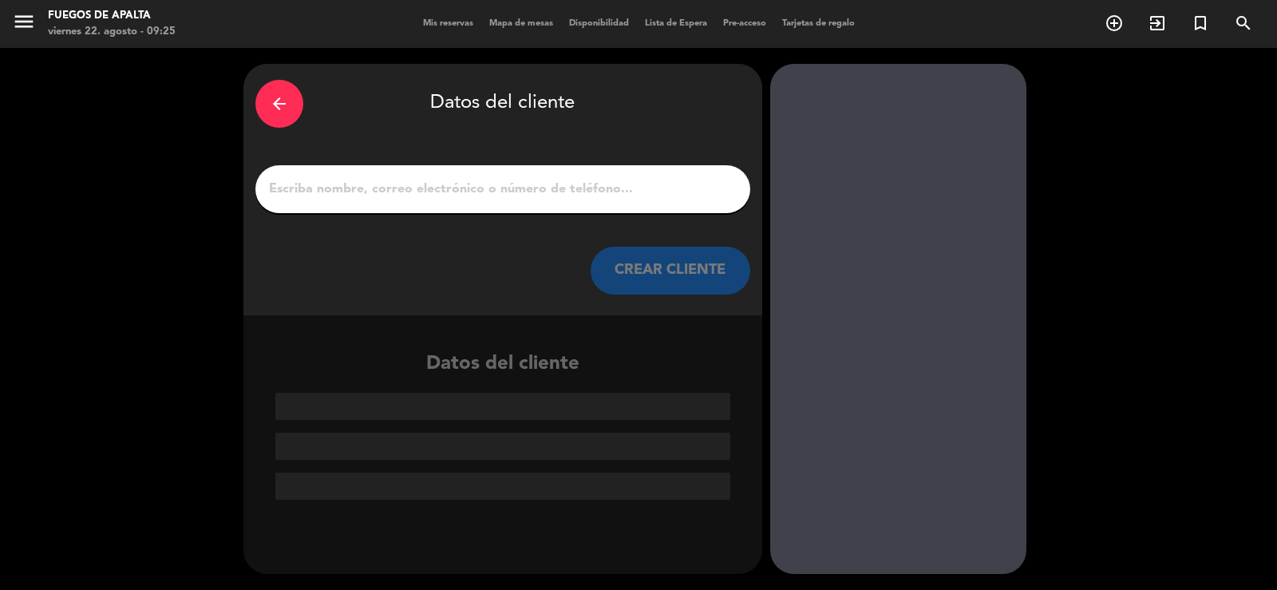
click at [499, 196] on input "1" at bounding box center [502, 189] width 471 height 22
paste input "[EMAIL_ADDRESS][DOMAIN_NAME]"
type input "[EMAIL_ADDRESS][DOMAIN_NAME]"
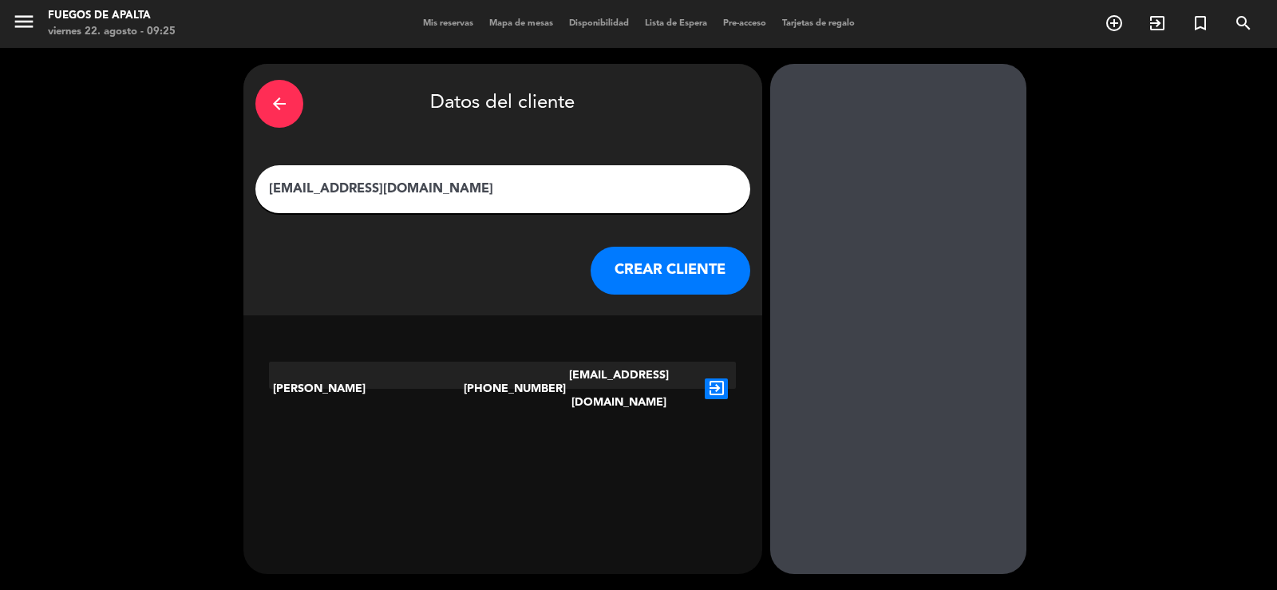
drag, startPoint x: 430, startPoint y: 186, endPoint x: 235, endPoint y: 186, distance: 194.7
click at [236, 186] on div "arrow_back Datos del cliente [EMAIL_ADDRESS][DOMAIN_NAME] CREAR CLIENTE [PERSON…" at bounding box center [638, 319] width 1277 height 542
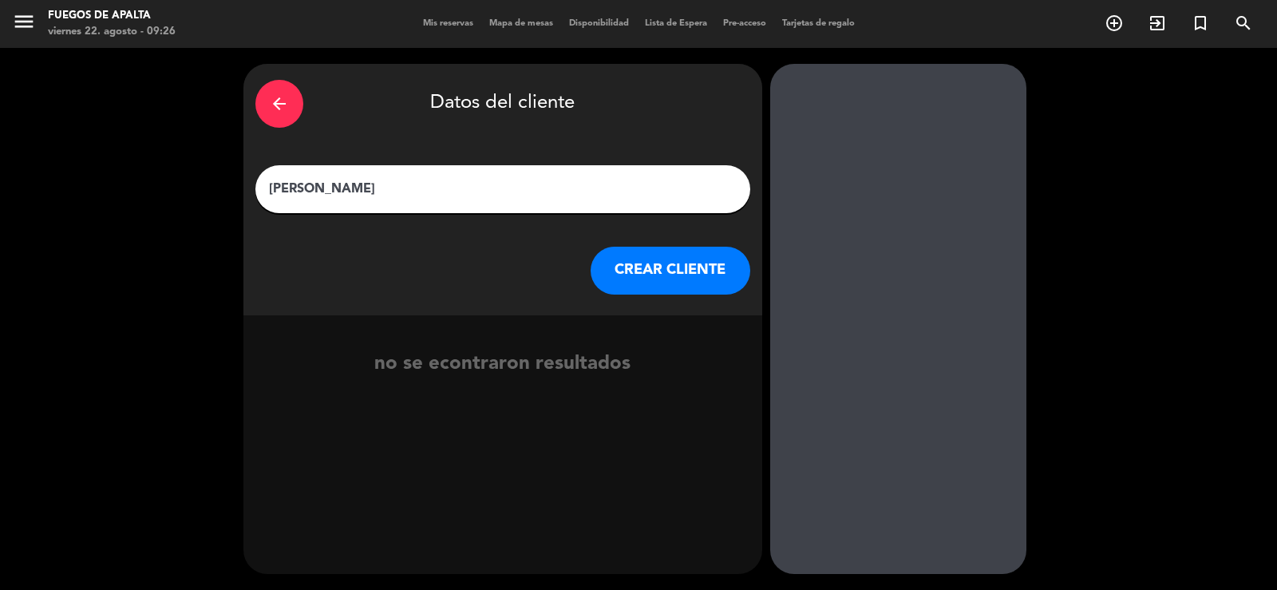
type input "[PERSON_NAME]"
click at [709, 275] on button "CREAR CLIENTE" at bounding box center [671, 271] width 160 height 48
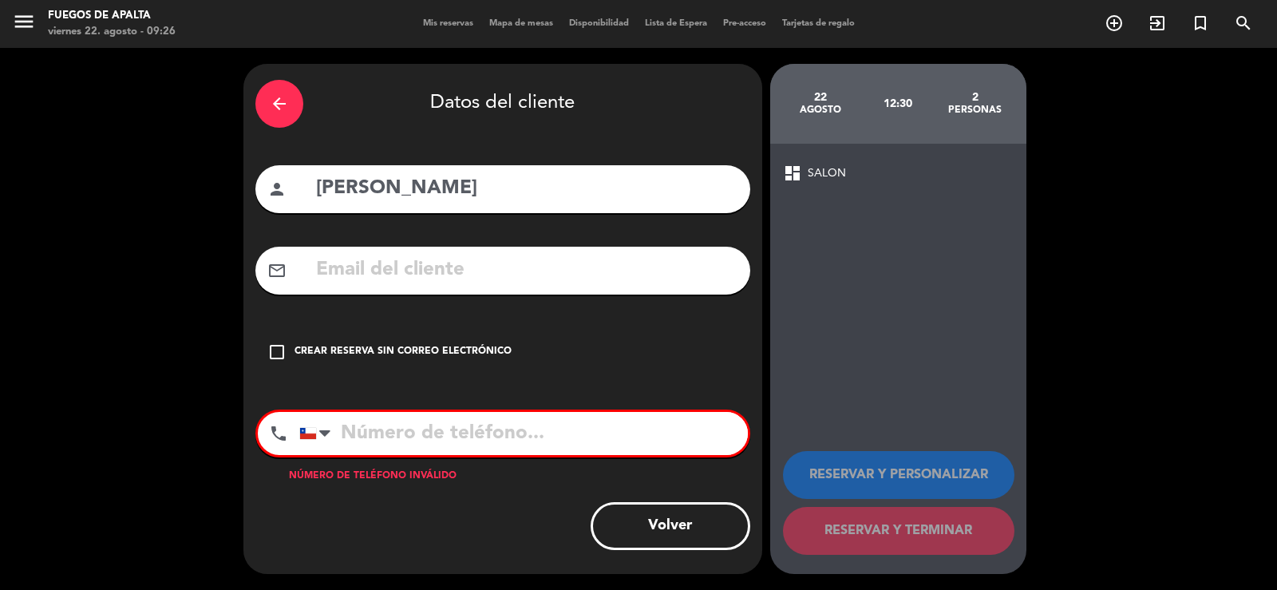
drag, startPoint x: 428, startPoint y: 246, endPoint x: 425, endPoint y: 263, distance: 17.1
click at [429, 247] on div "arrow_back Datos del cliente person [PERSON_NAME] mail_outline check_box_outlin…" at bounding box center [502, 319] width 519 height 510
click at [425, 263] on input "text" at bounding box center [526, 270] width 424 height 33
paste input "[EMAIL_ADDRESS][DOMAIN_NAME]"
type input "[EMAIL_ADDRESS][DOMAIN_NAME]"
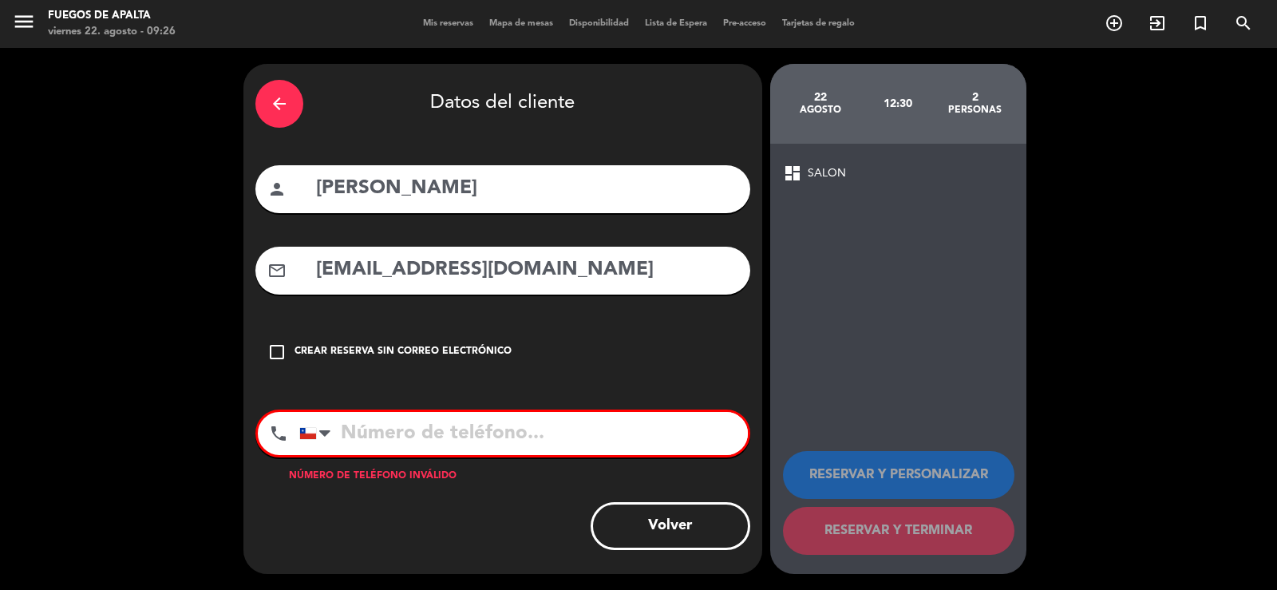
click at [945, 255] on div "dashboard SALON RESERVAR Y PERSONALIZAR RESERVAR Y TERMINAR" at bounding box center [898, 359] width 256 height 430
click at [465, 284] on input "[EMAIL_ADDRESS][DOMAIN_NAME]" at bounding box center [526, 270] width 424 height 33
click at [549, 272] on input "[EMAIL_ADDRESS][DOMAIN_NAME]" at bounding box center [526, 270] width 424 height 33
click at [274, 354] on icon "check_box_outline_blank" at bounding box center [276, 351] width 19 height 19
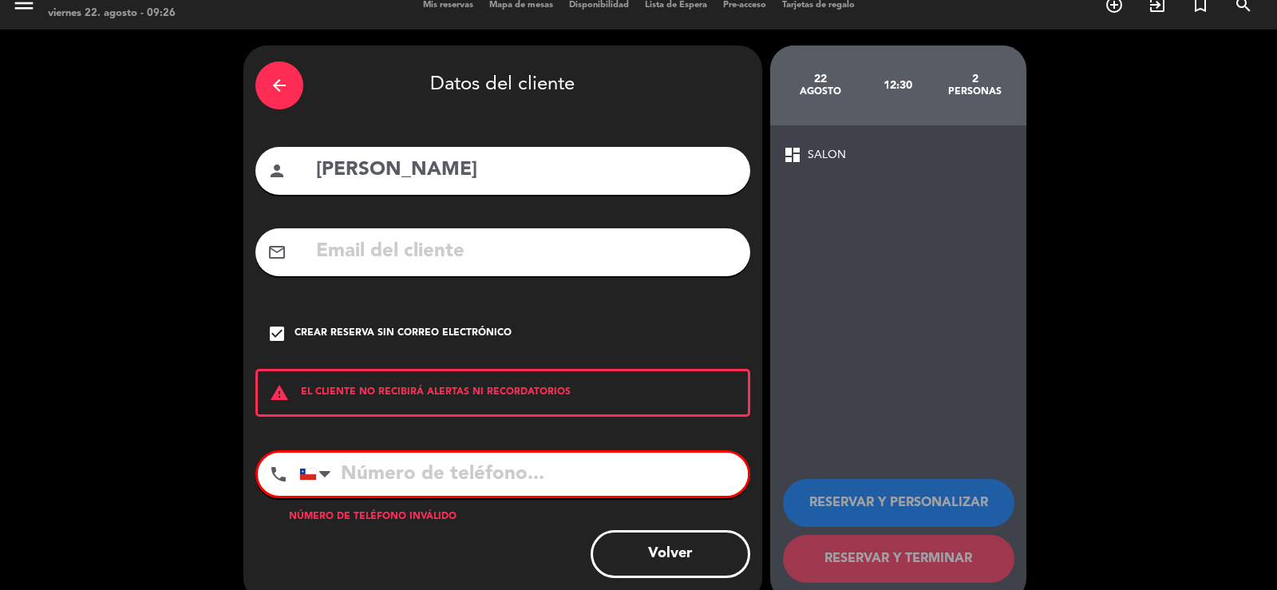
scroll to position [45, 0]
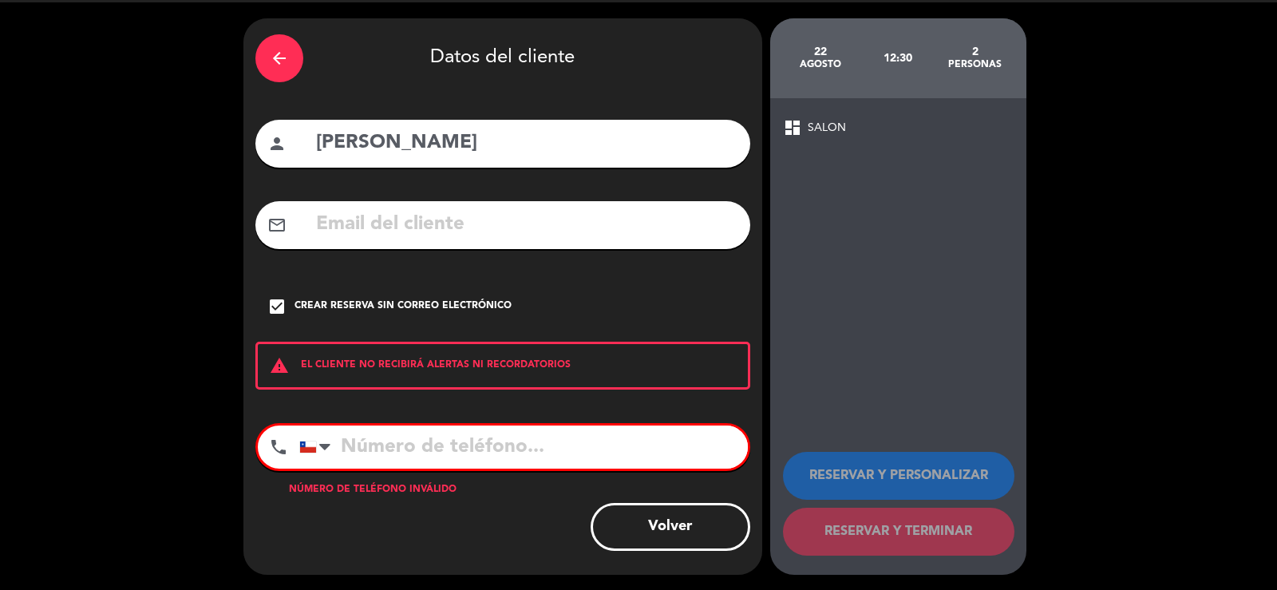
click at [686, 528] on button "Volver" at bounding box center [671, 527] width 160 height 48
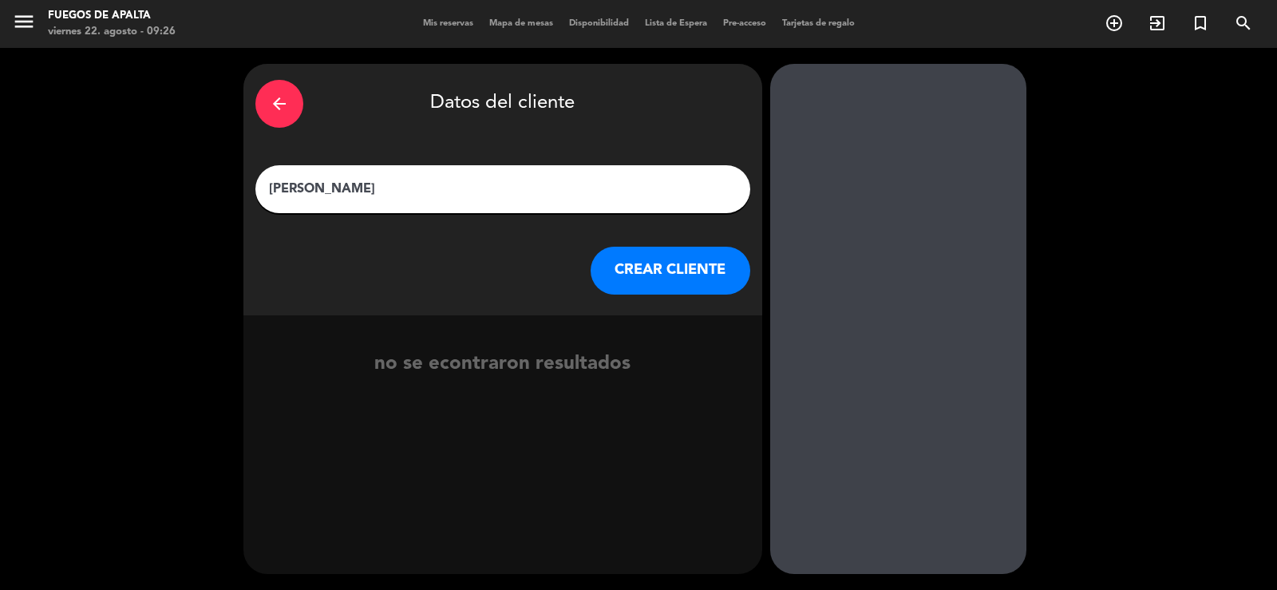
click at [272, 112] on icon "arrow_back" at bounding box center [279, 103] width 19 height 19
